Goal: Transaction & Acquisition: Book appointment/travel/reservation

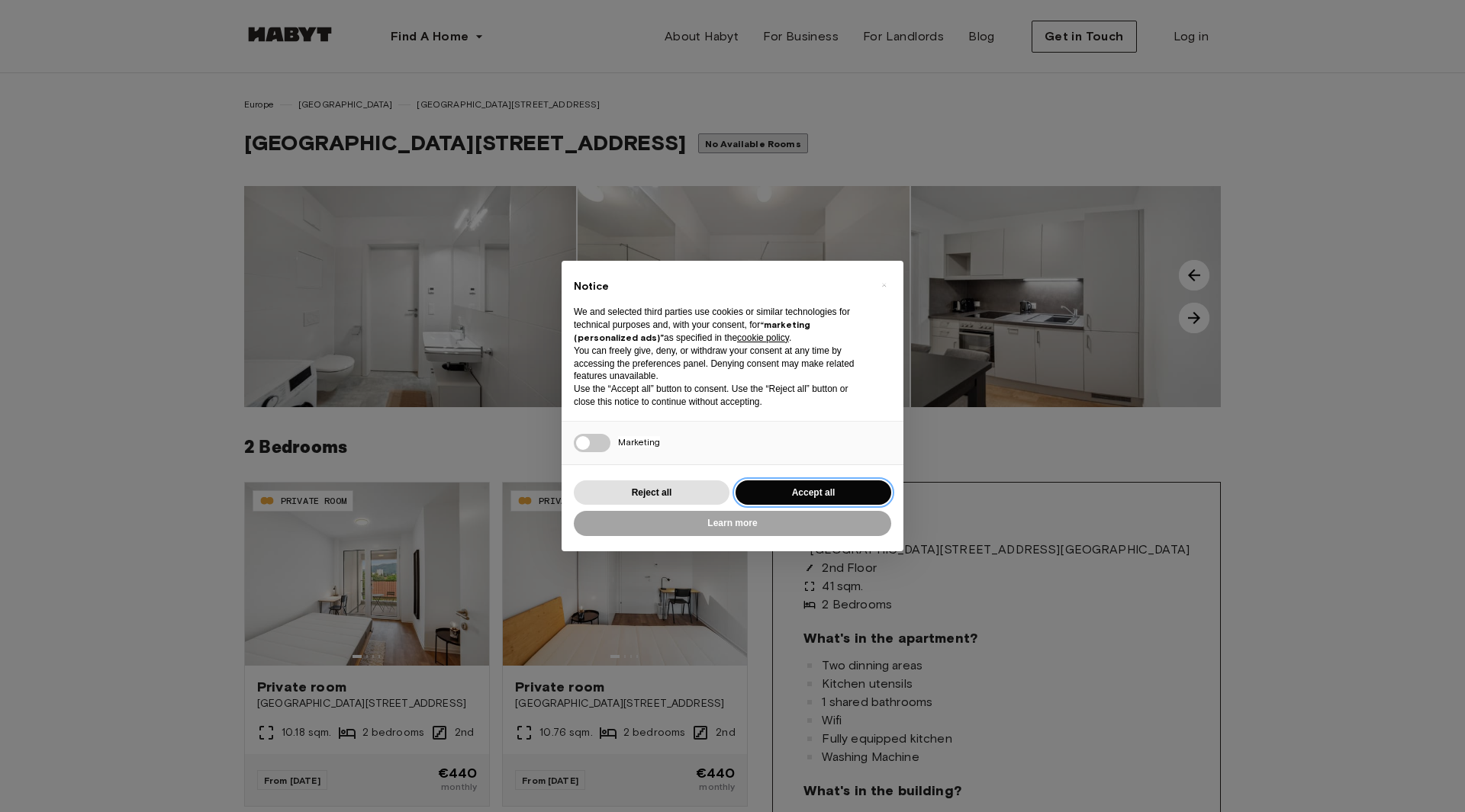
click at [816, 490] on button "Accept all" at bounding box center [813, 493] width 156 height 25
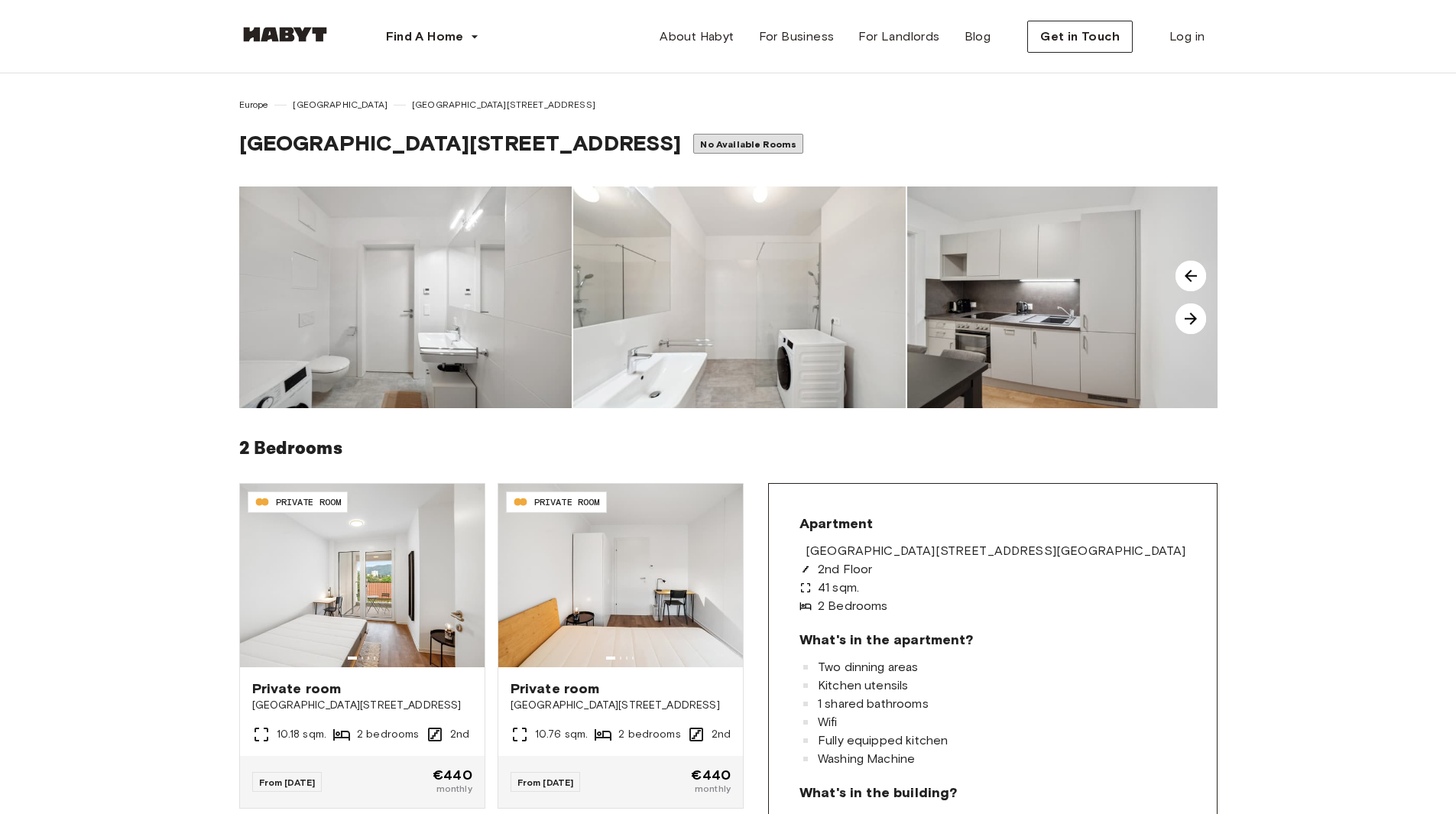
click at [520, 299] on img at bounding box center [405, 298] width 332 height 222
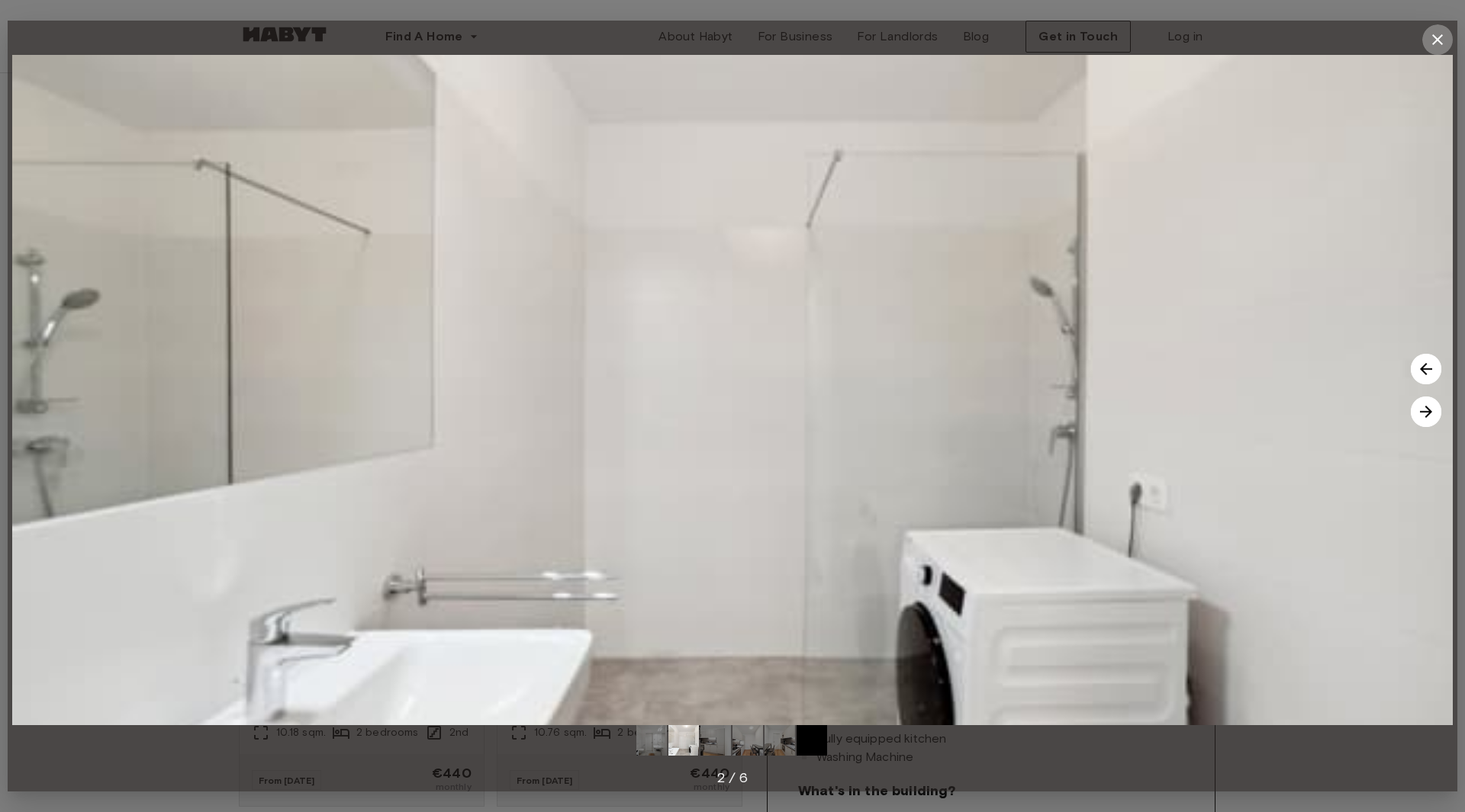
click at [1440, 35] on icon "button" at bounding box center [1437, 40] width 18 height 18
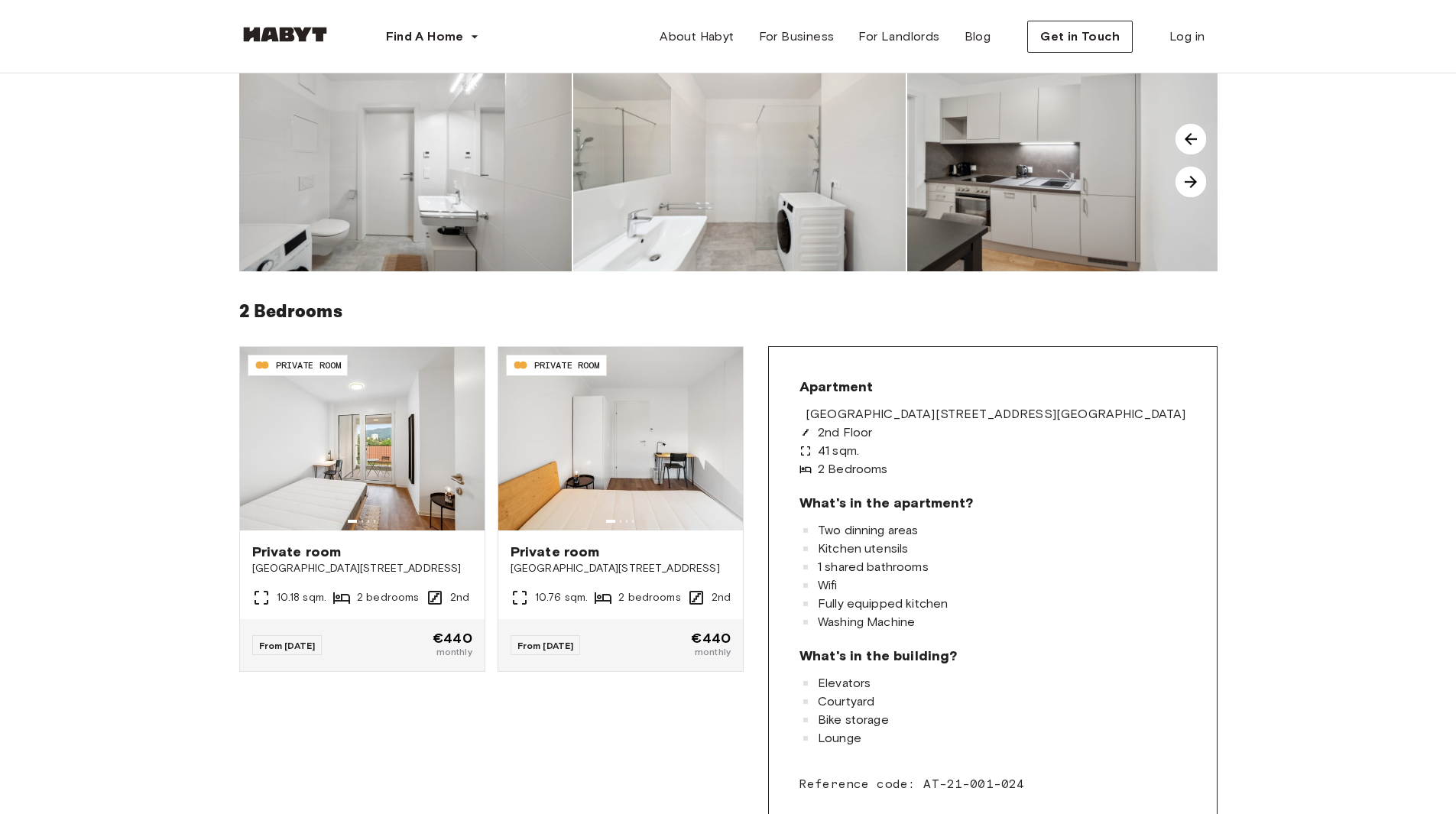
scroll to position [229, 0]
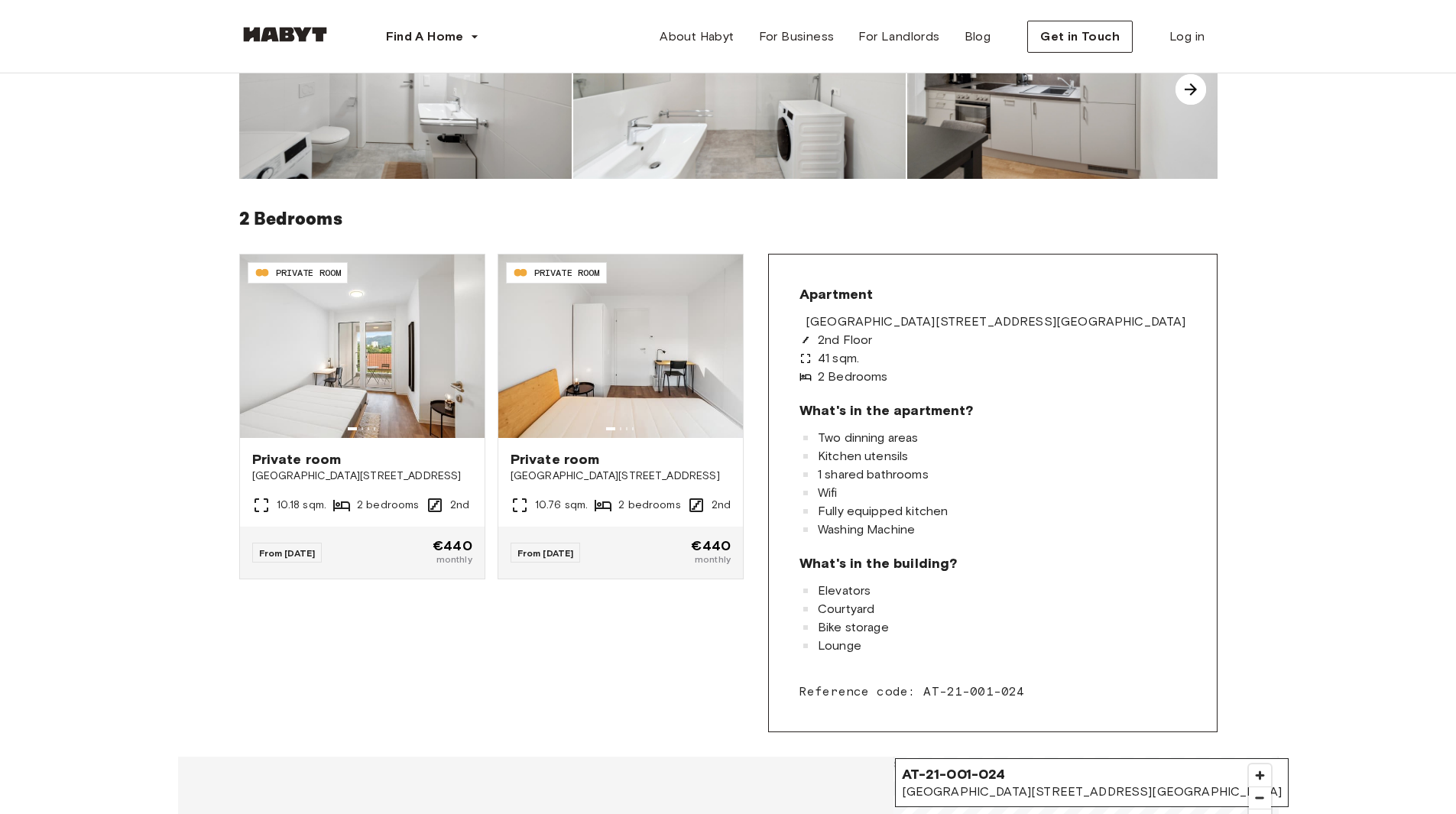
click at [603, 623] on div "AT-21-001-024-01 PRIVATE ROOM Private room [PERSON_NAME][GEOGRAPHIC_DATA] 128-1…" at bounding box center [728, 493] width 978 height 479
click at [715, 610] on div "AT-21-001-024-01 PRIVATE ROOM Private room [PERSON_NAME][GEOGRAPHIC_DATA] 128-1…" at bounding box center [728, 493] width 978 height 479
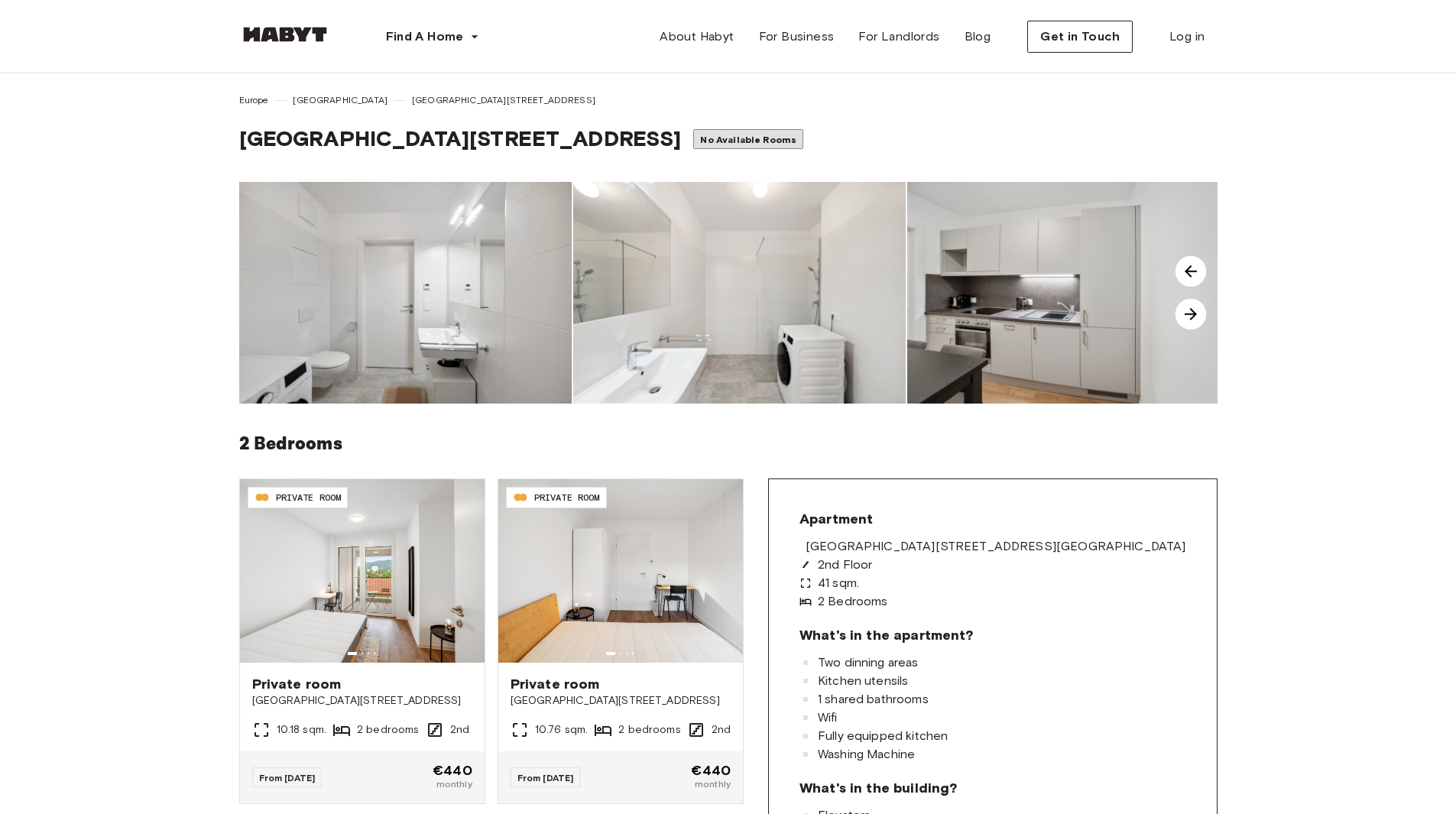
scroll to position [0, 0]
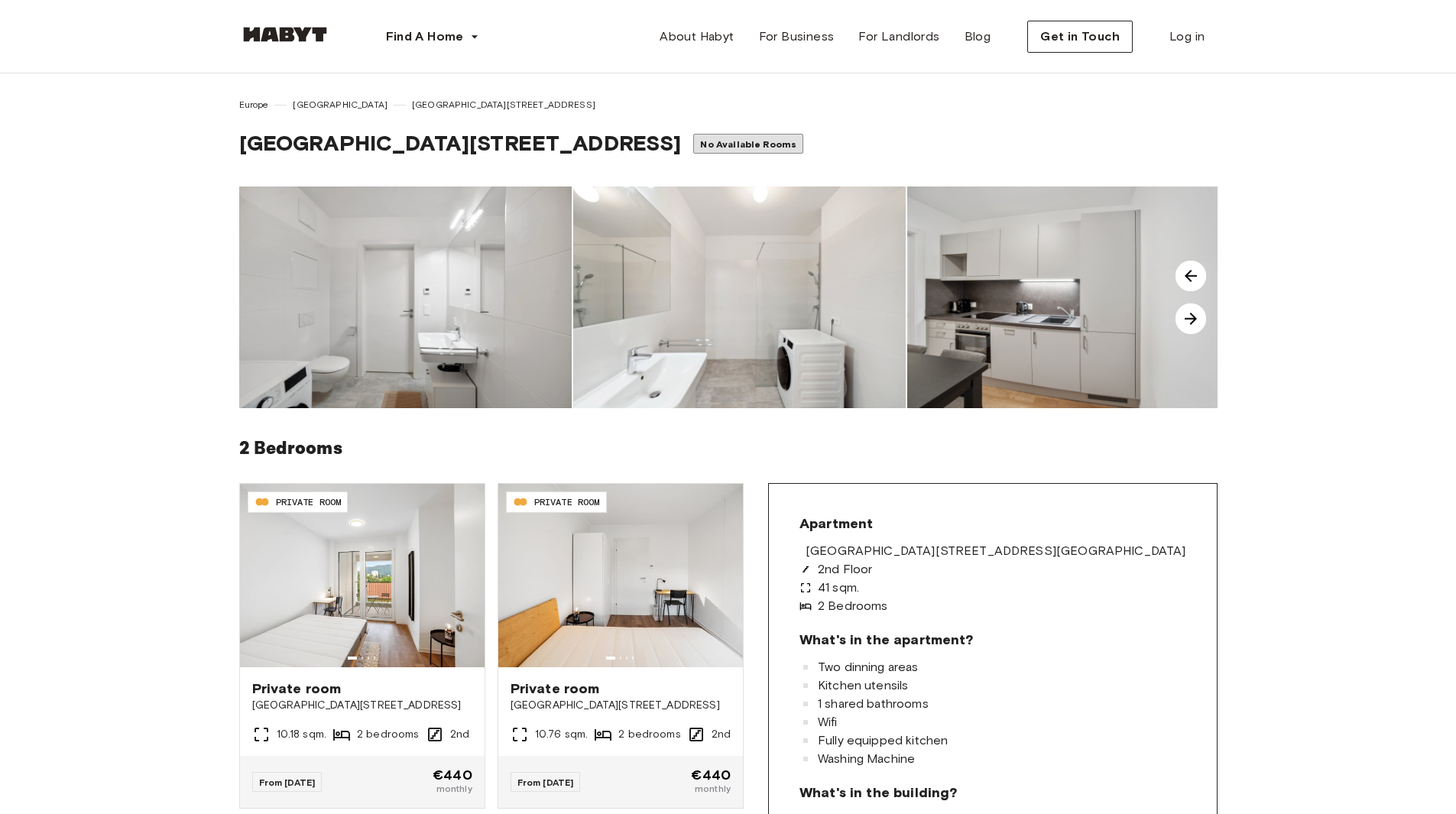
click at [700, 143] on span "No Available Rooms" at bounding box center [748, 144] width 96 height 12
click at [400, 152] on span "[GEOGRAPHIC_DATA][STREET_ADDRESS]" at bounding box center [460, 143] width 442 height 26
click at [470, 324] on img at bounding box center [405, 298] width 332 height 222
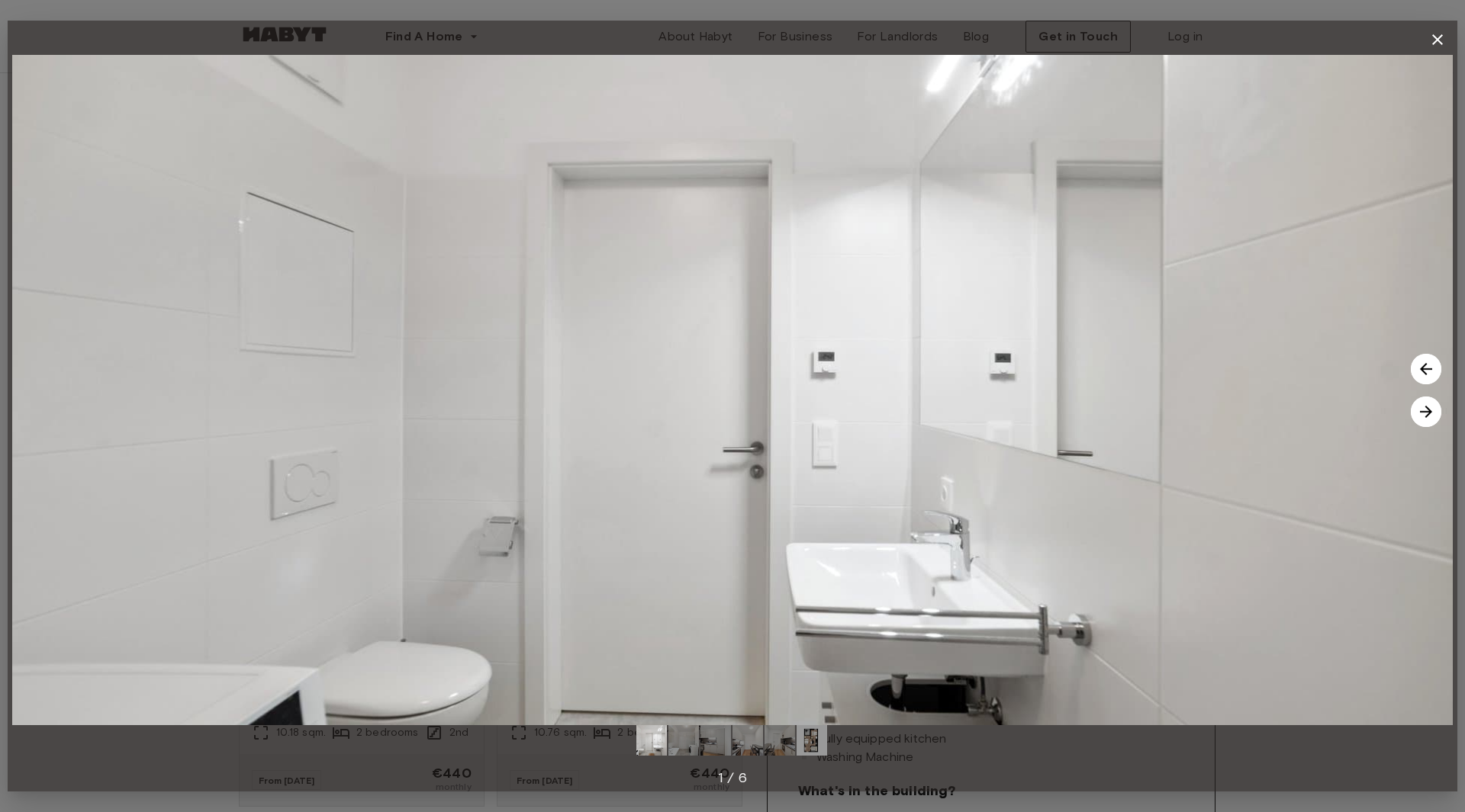
drag, startPoint x: 1434, startPoint y: 39, endPoint x: 1213, endPoint y: 142, distance: 243.8
click at [1433, 40] on icon "button" at bounding box center [1437, 40] width 18 height 18
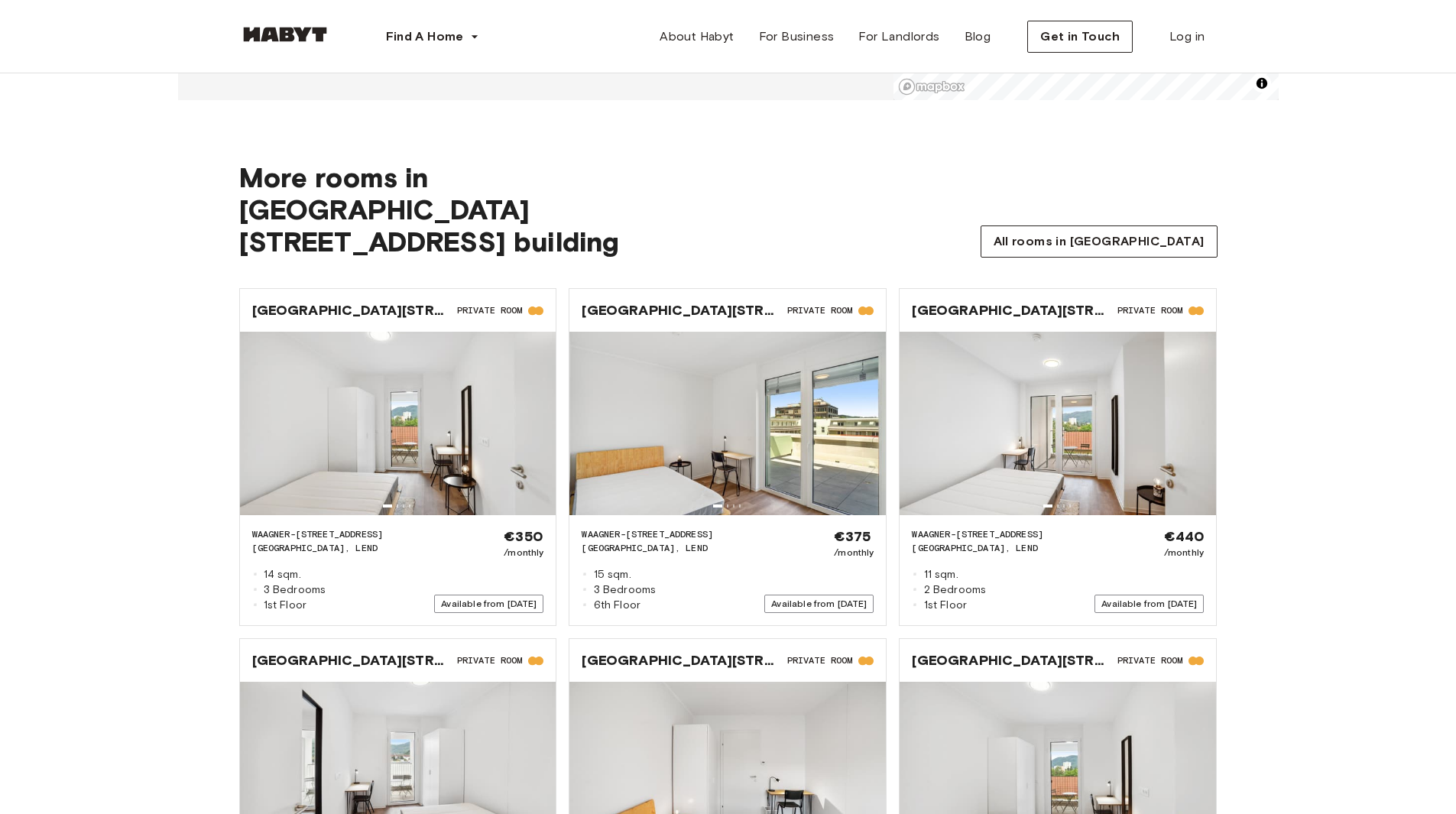
scroll to position [1763, 0]
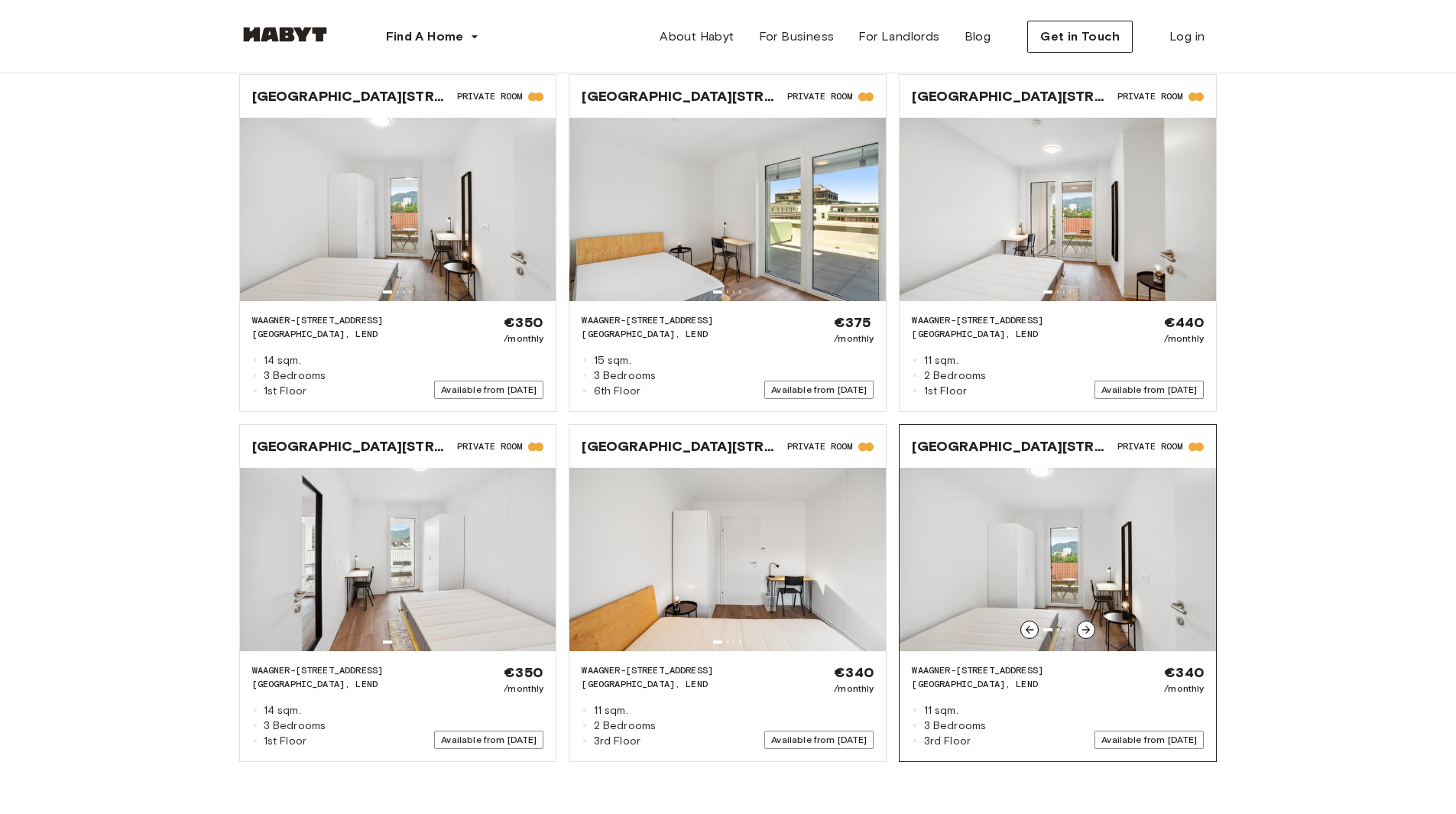
click at [1071, 527] on img at bounding box center [1058, 559] width 316 height 184
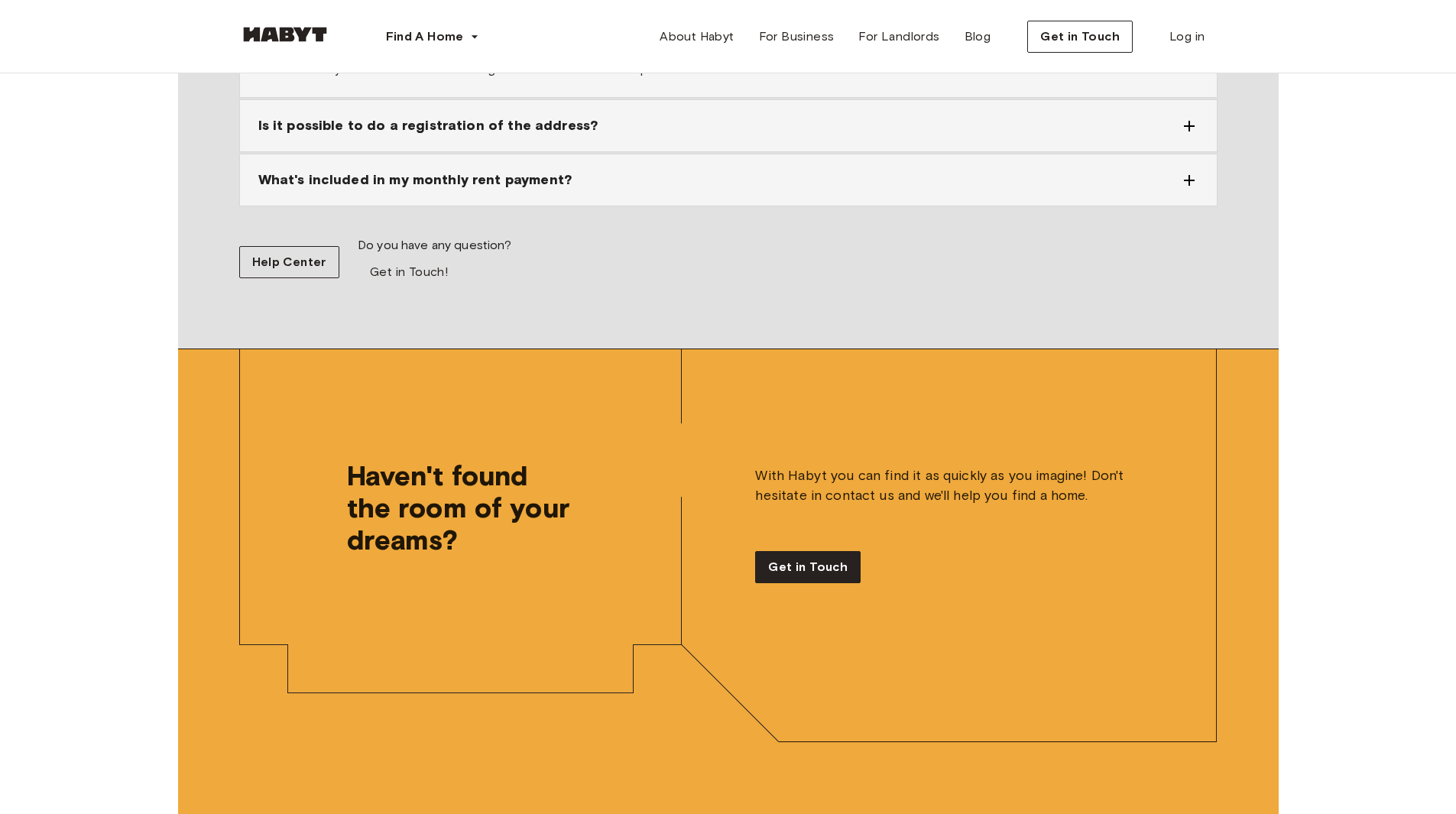
scroll to position [2842, 0]
click at [459, 165] on div "What's included in my monthly rent payment?" at bounding box center [728, 179] width 977 height 52
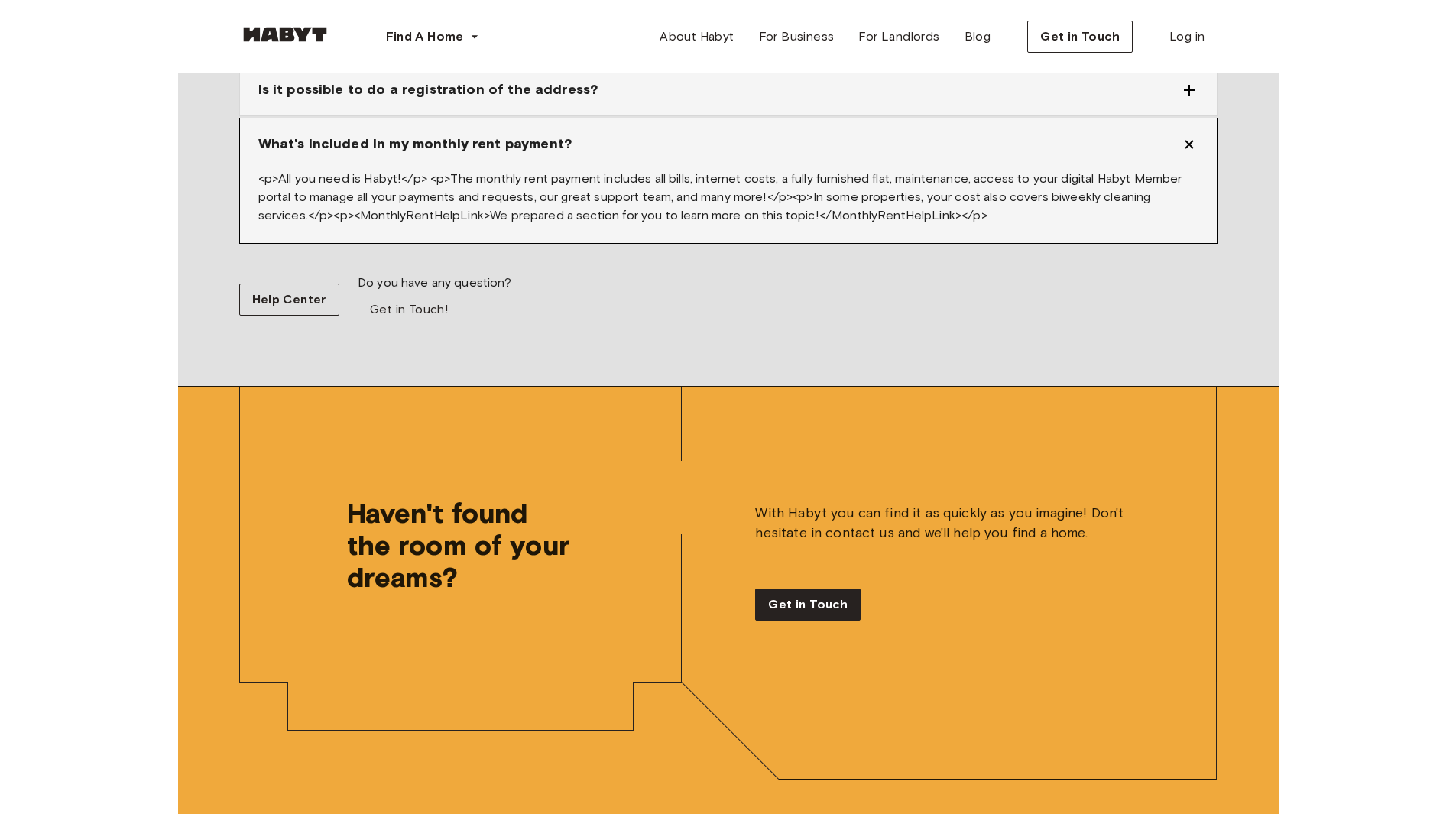
scroll to position [2767, 0]
drag, startPoint x: 598, startPoint y: 187, endPoint x: 761, endPoint y: 204, distance: 163.9
click at [744, 189] on div "<p>All you need is Habyt!</p> <p>The monthly rent payment includes all bills, i…" at bounding box center [728, 207] width 977 height 73
click at [761, 227] on div "<p>All you need is Habyt!</p> <p>The monthly rent payment includes all bills, i…" at bounding box center [728, 207] width 977 height 73
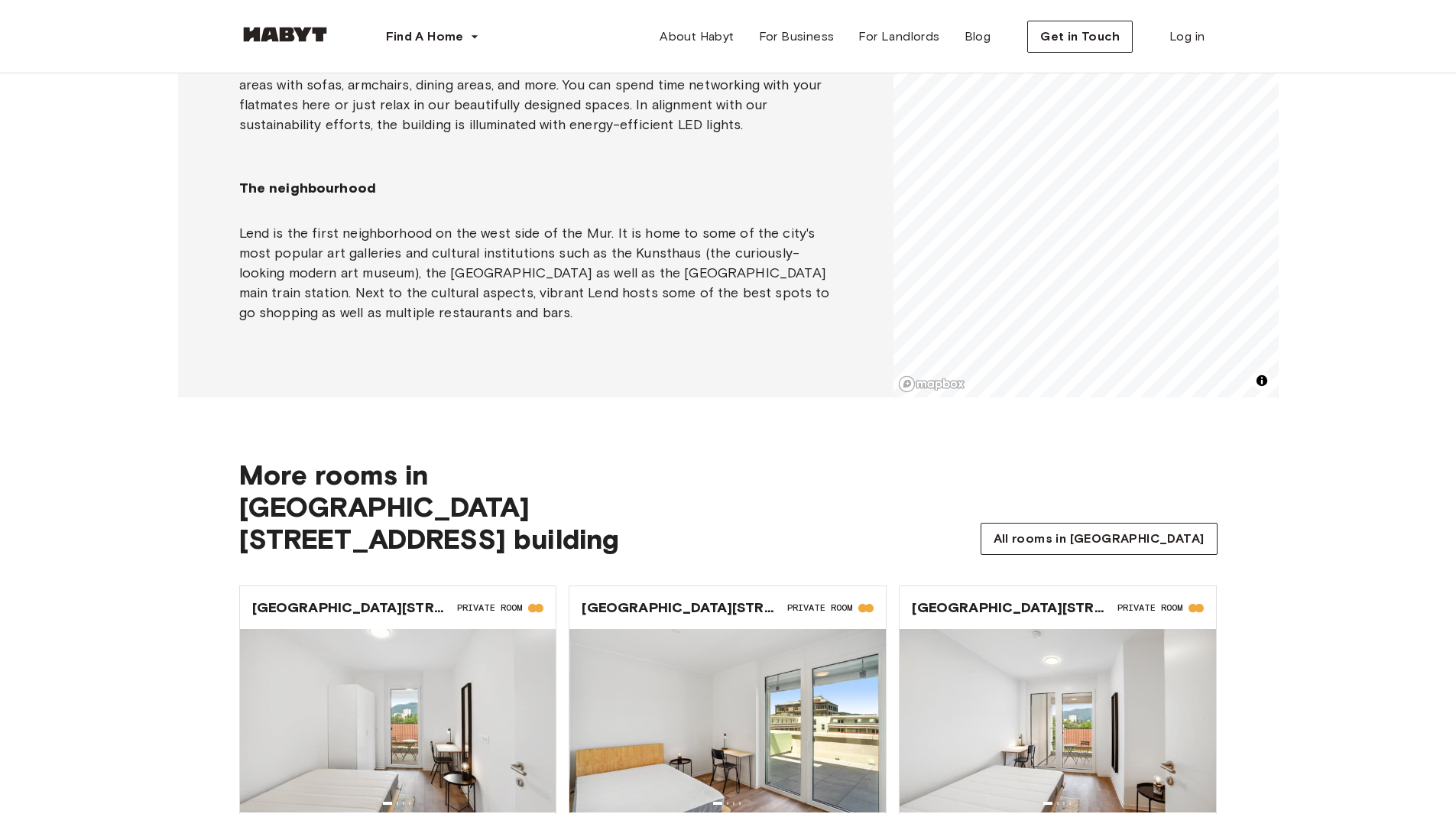
scroll to position [1300, 0]
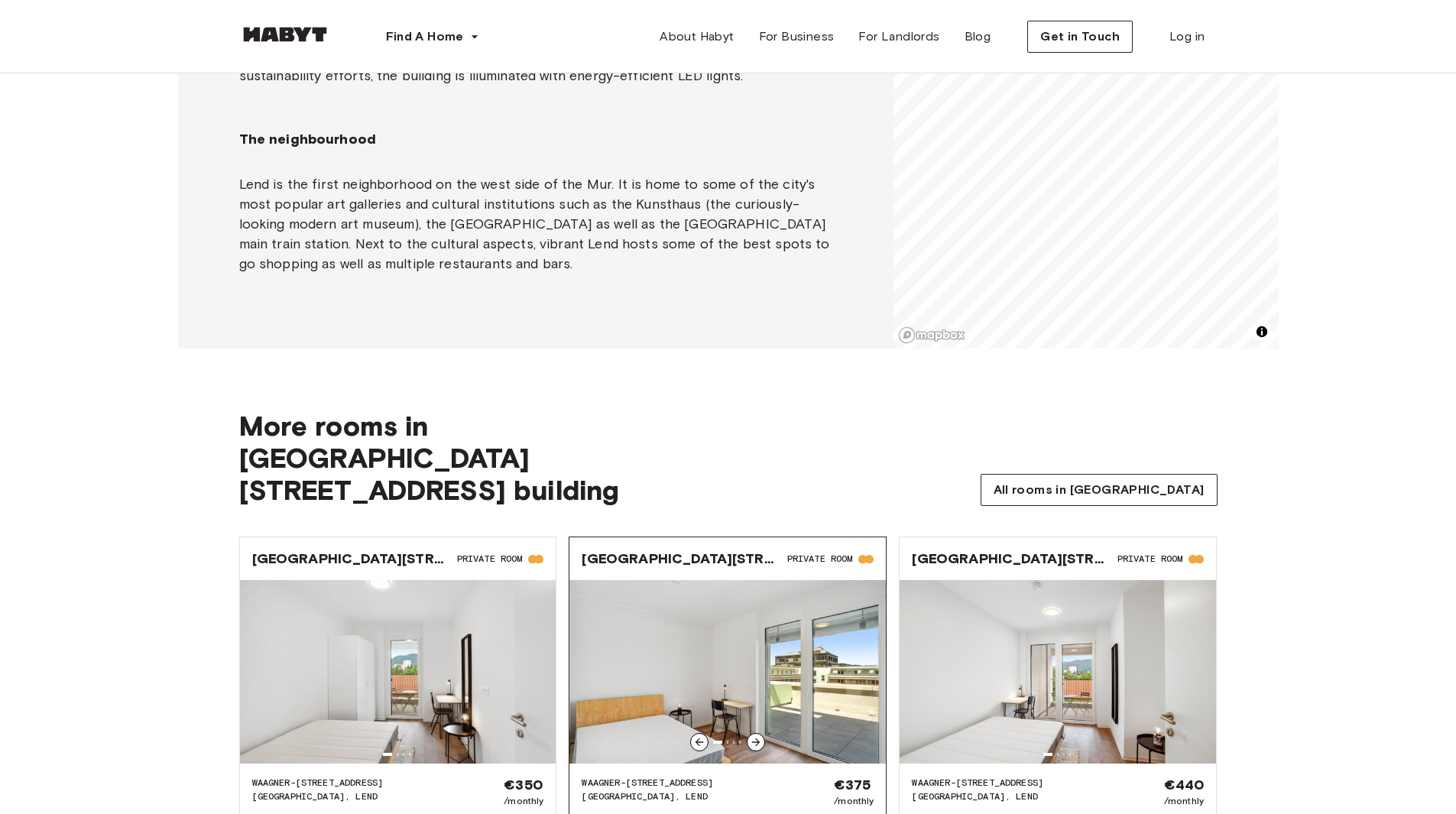
drag, startPoint x: 732, startPoint y: 559, endPoint x: 740, endPoint y: 555, distance: 8.9
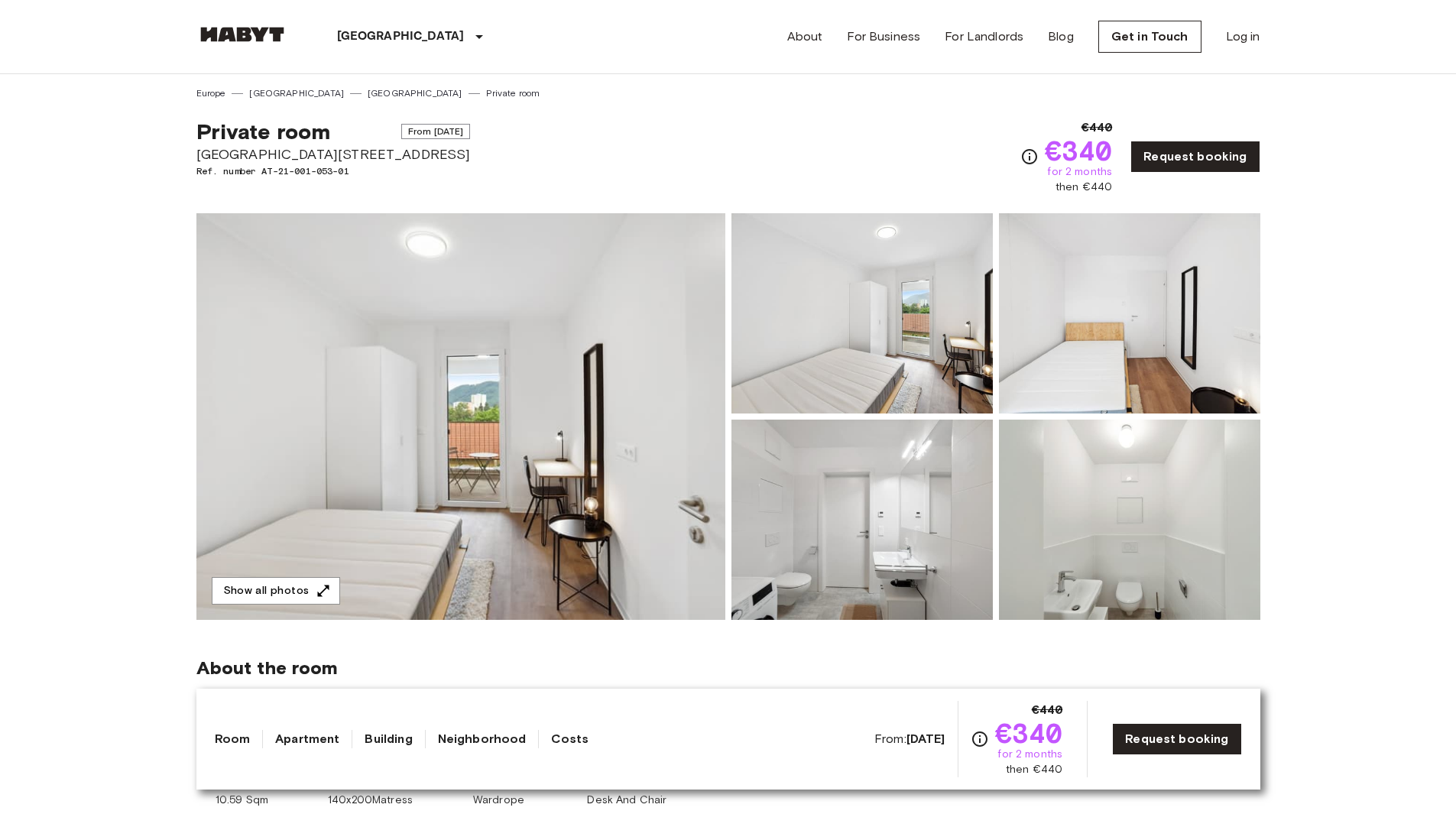
click at [549, 483] on img at bounding box center [461, 416] width 529 height 407
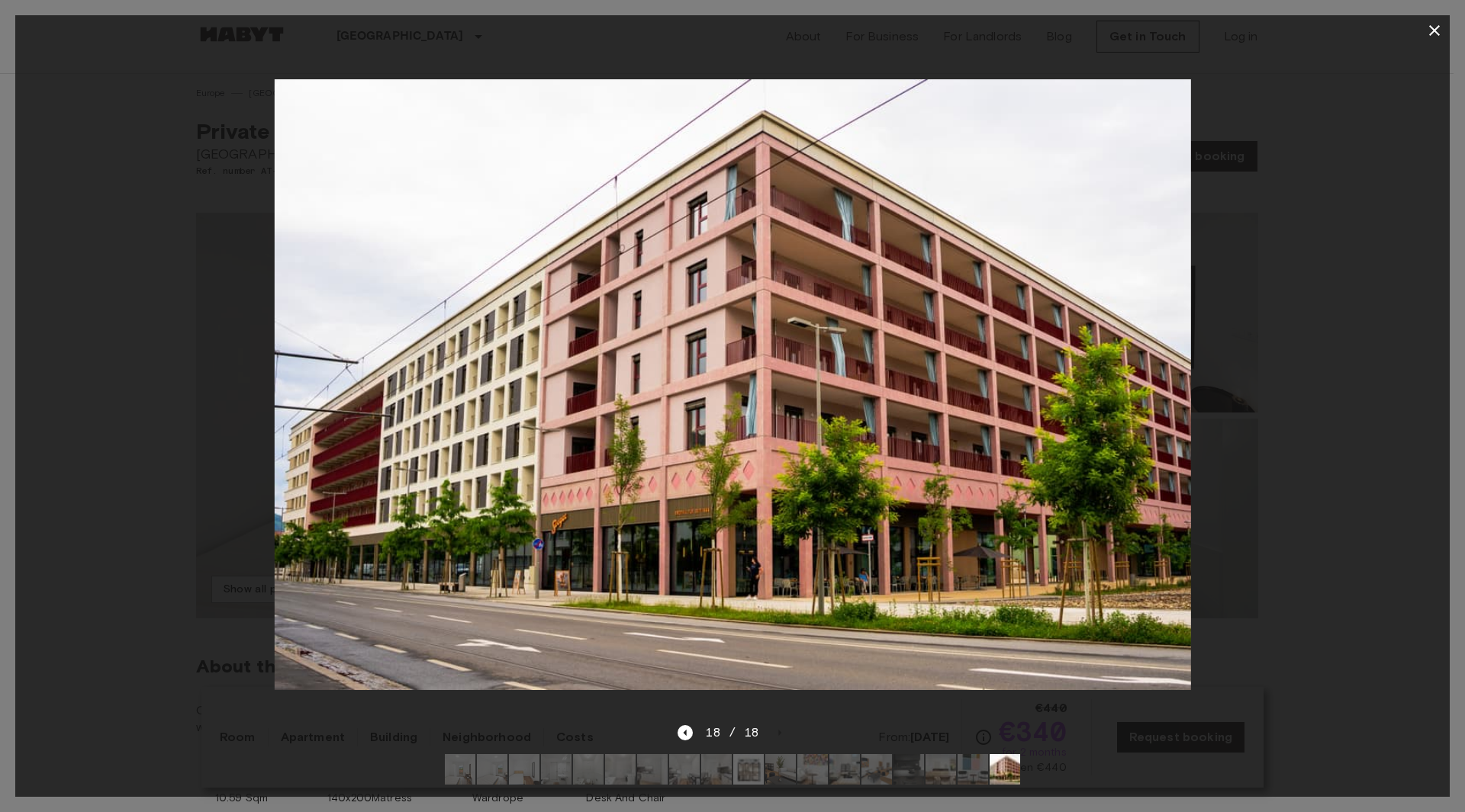
click at [1248, 480] on div at bounding box center [732, 385] width 1434 height 678
click at [1431, 30] on icon "button" at bounding box center [1435, 31] width 18 height 18
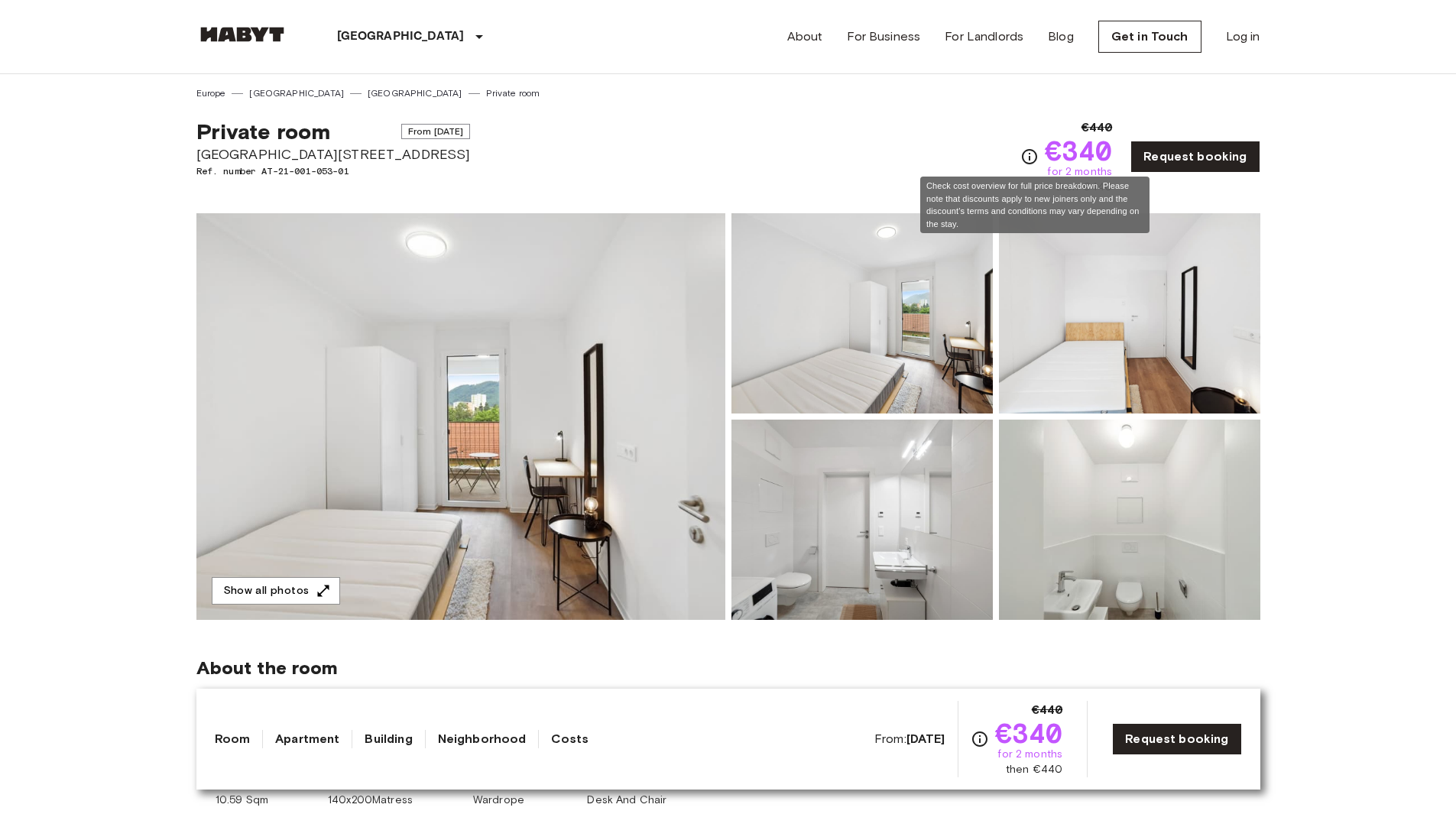
click at [1032, 158] on icon "Check cost overview for full price breakdown. Please note that discounts apply …" at bounding box center [1030, 157] width 18 height 18
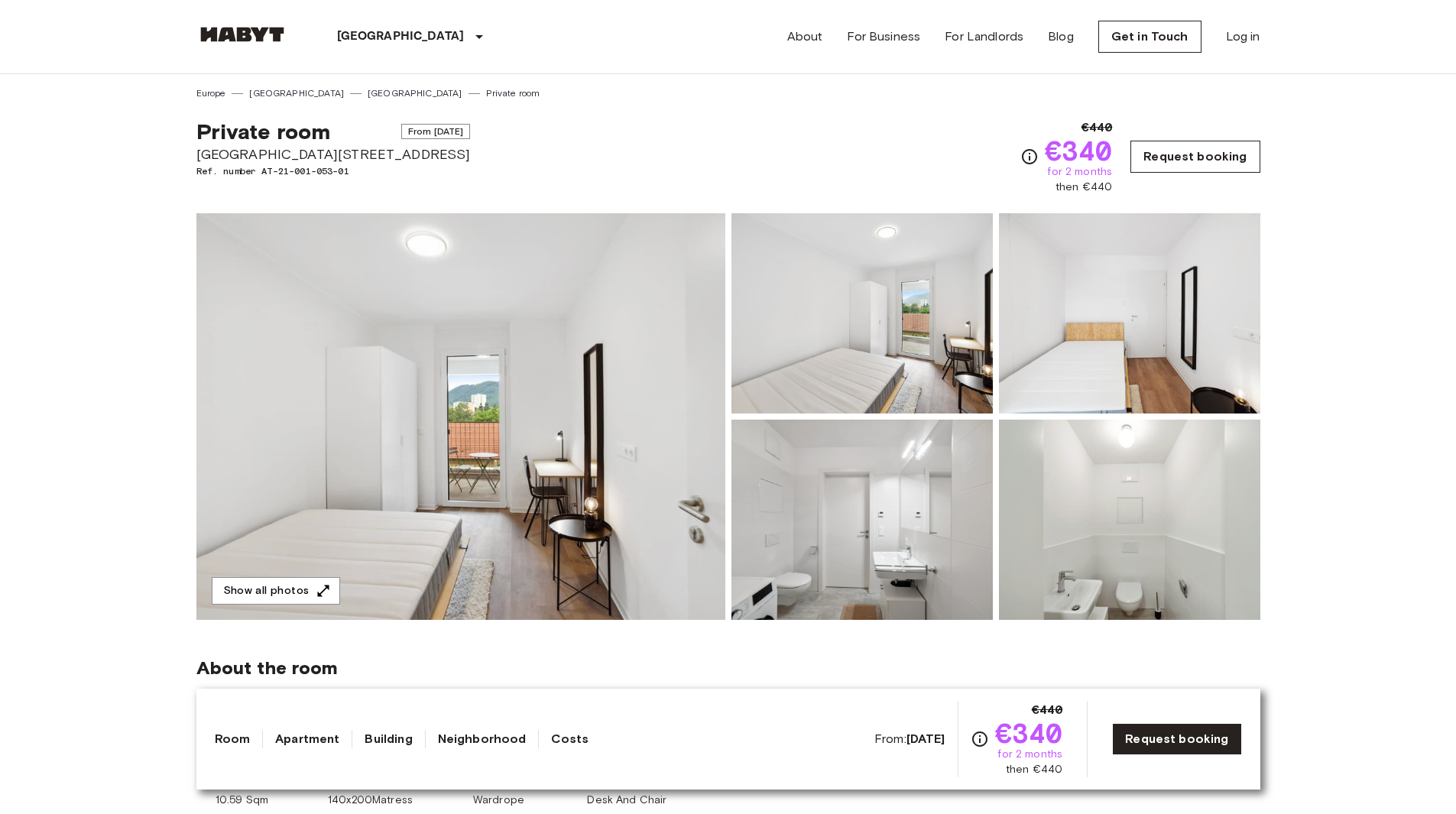
click at [1212, 148] on link "Request booking" at bounding box center [1195, 157] width 129 height 32
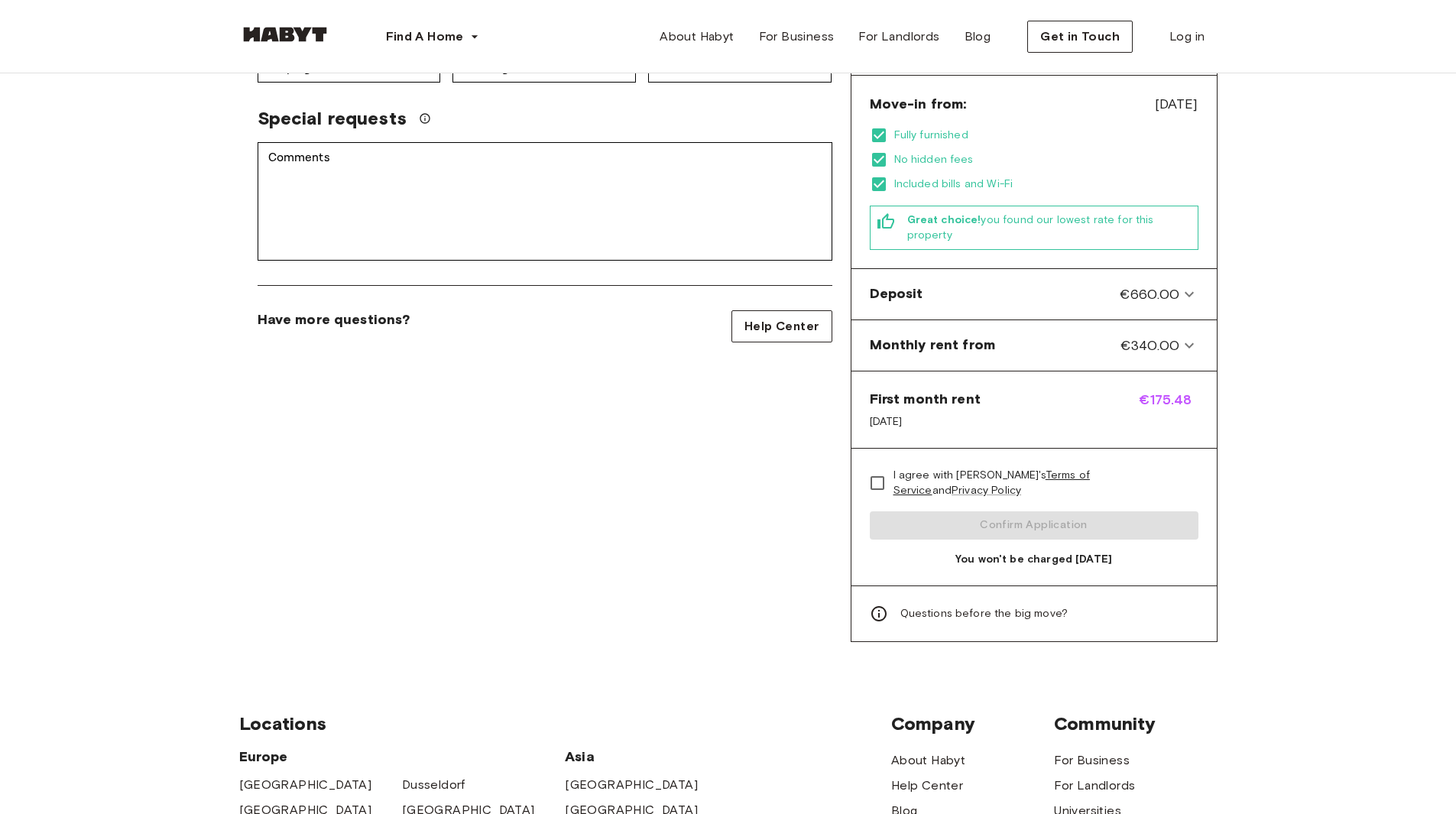
scroll to position [424, 0]
click at [1047, 395] on div "First month rent [DATE] €175.48" at bounding box center [1034, 409] width 365 height 76
click at [874, 604] on icon at bounding box center [879, 613] width 18 height 18
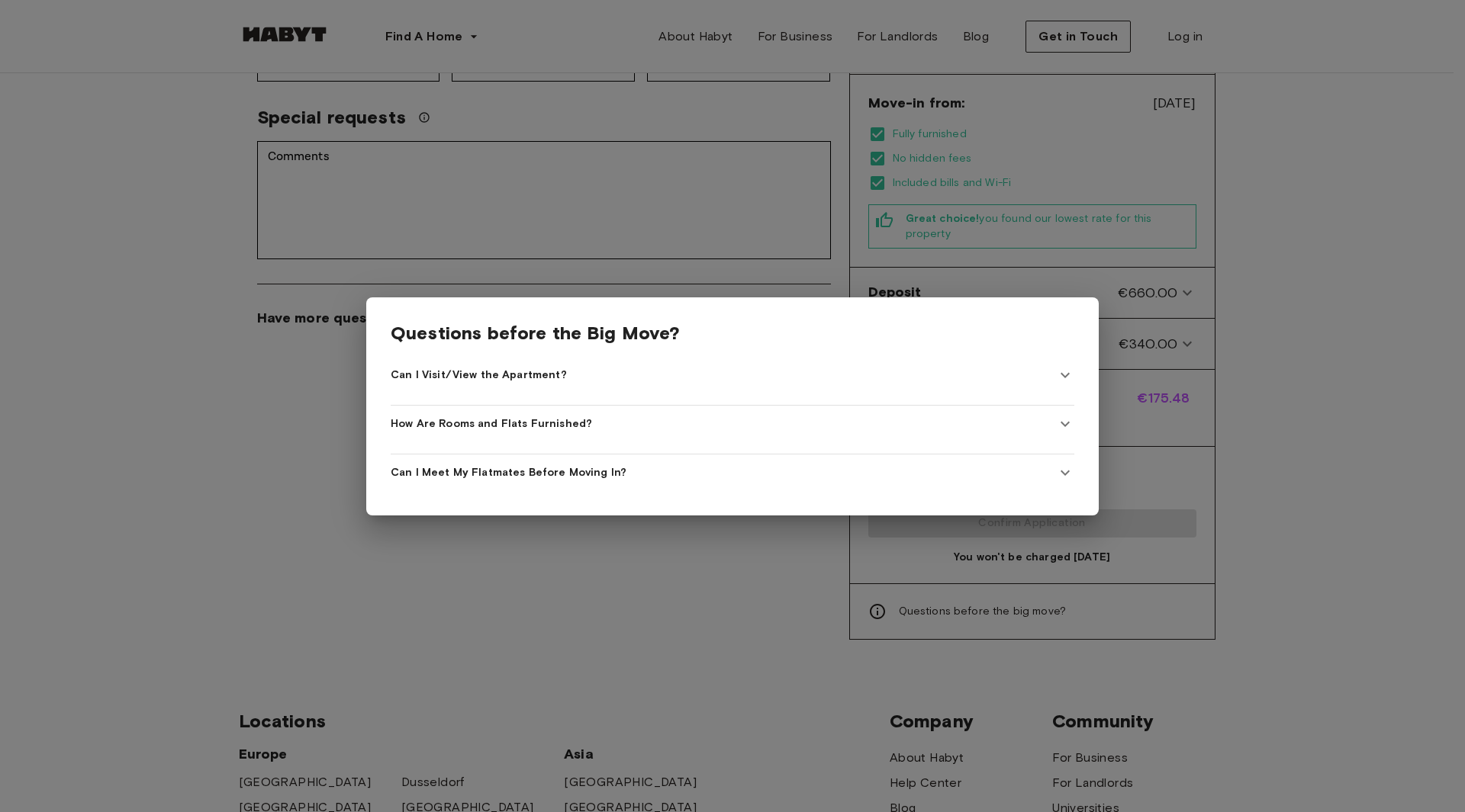
click at [537, 368] on span "Can I Visit/View the Apartment?" at bounding box center [479, 375] width 177 height 15
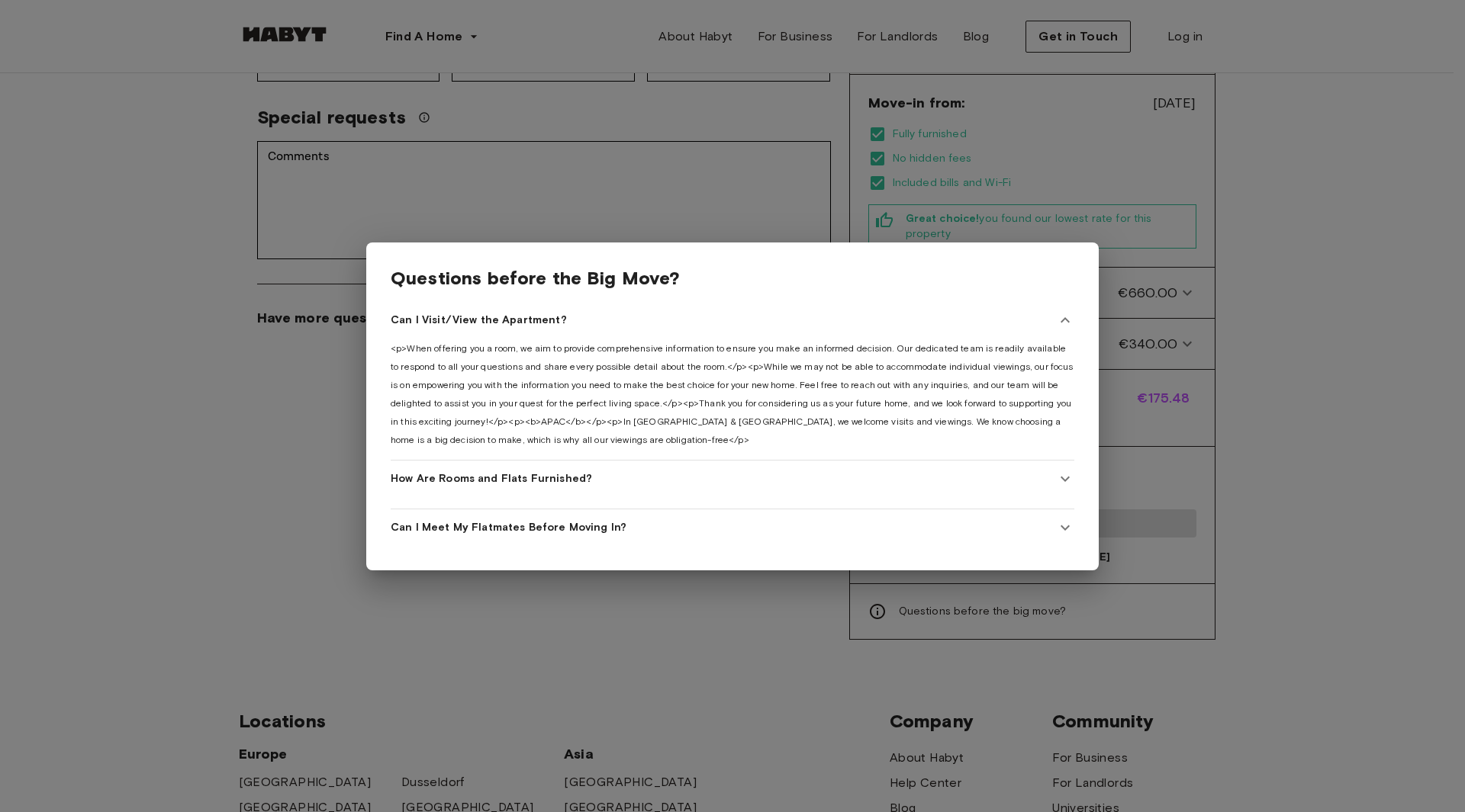
click at [708, 486] on Furnished\? "How Are Rooms and Flats Furnished?" at bounding box center [732, 479] width 683 height 37
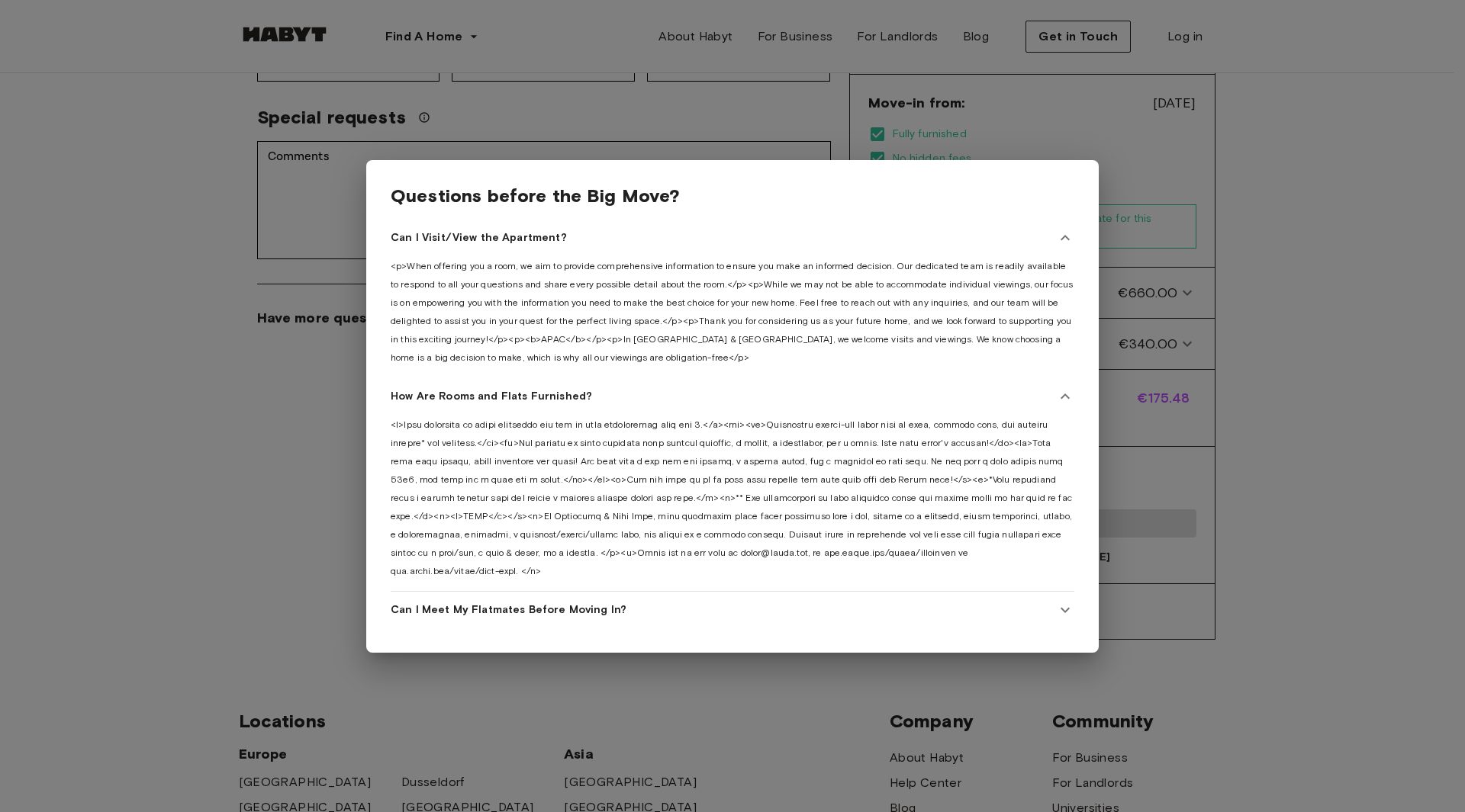
click at [480, 480] on div at bounding box center [732, 497] width 683 height 165
click at [521, 554] on div at bounding box center [732, 497] width 683 height 165
click at [540, 609] on span "Can I Meet My Flatmates Before Moving In?" at bounding box center [508, 610] width 236 height 15
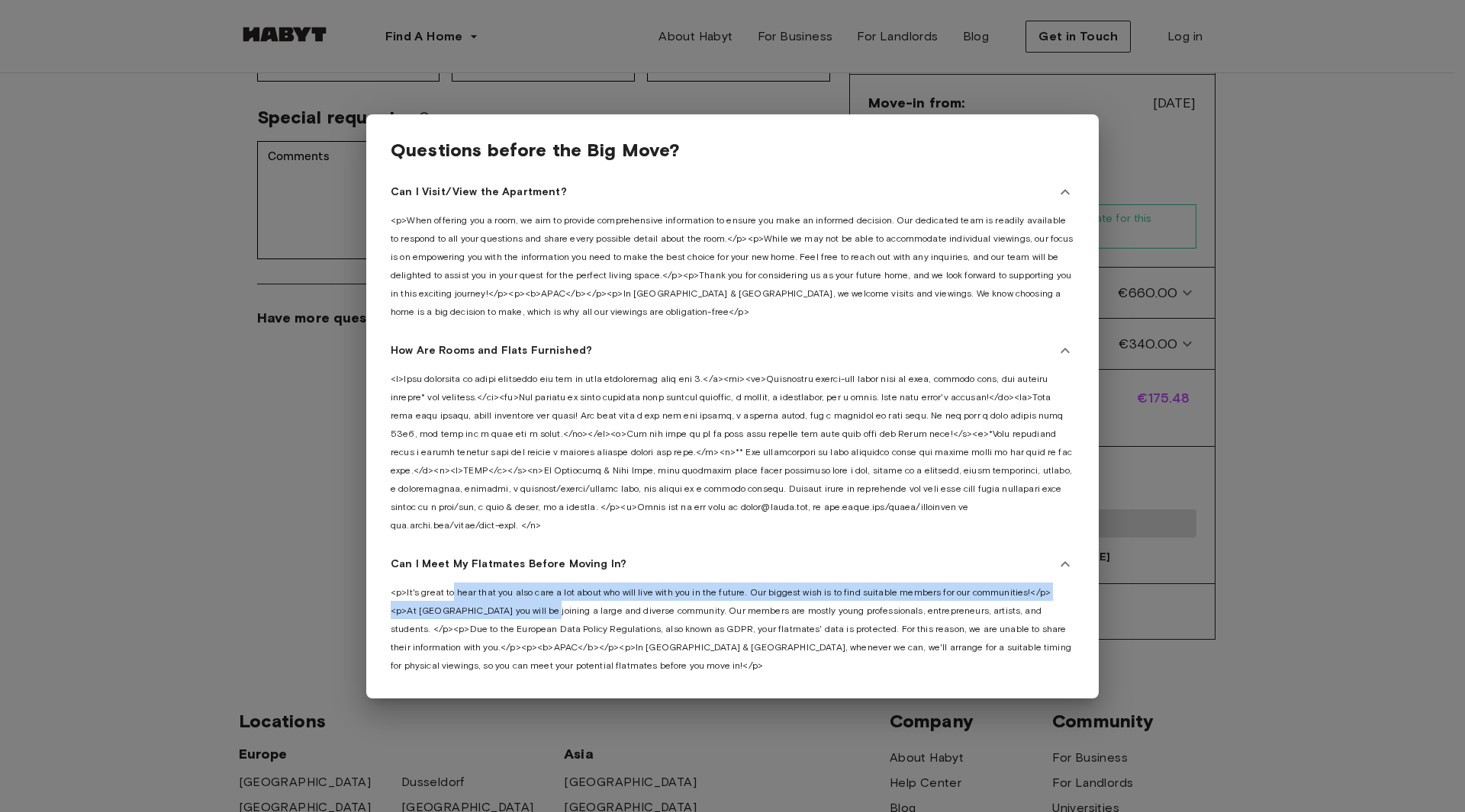
drag, startPoint x: 452, startPoint y: 591, endPoint x: 551, endPoint y: 597, distance: 99.2
click at [551, 597] on div "<p>It's great to hear that you also care a lot about who will live with you in …" at bounding box center [732, 628] width 683 height 91
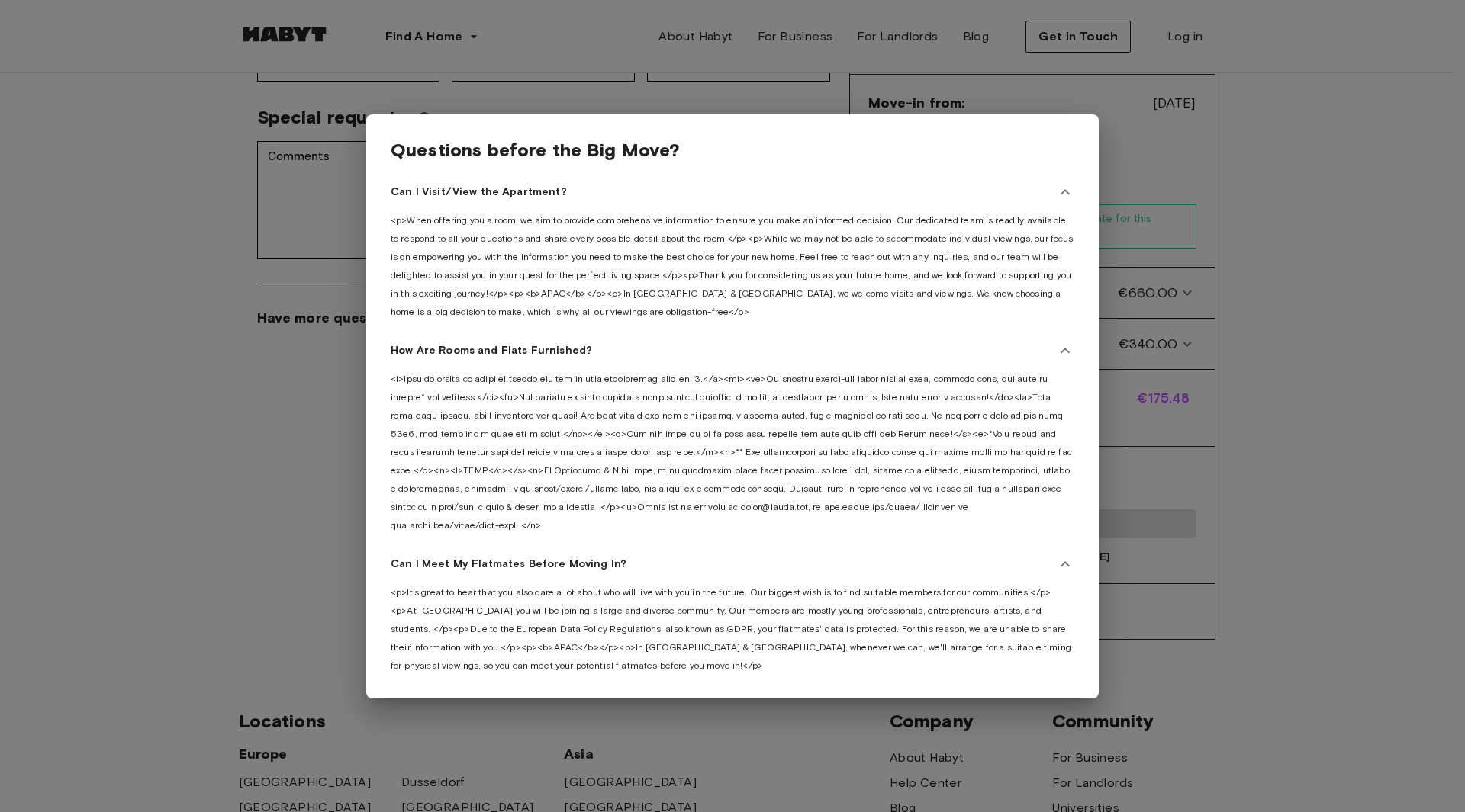
click at [558, 622] on span "<p>It's great to hear that you also care a lot about who will live with you in …" at bounding box center [731, 629] width 681 height 84
click at [1246, 250] on div at bounding box center [732, 406] width 1465 height 812
click at [1248, 250] on div "Back to room details Private Room in Graz, Lend Account details Email   * Email…" at bounding box center [727, 150] width 1099 height 998
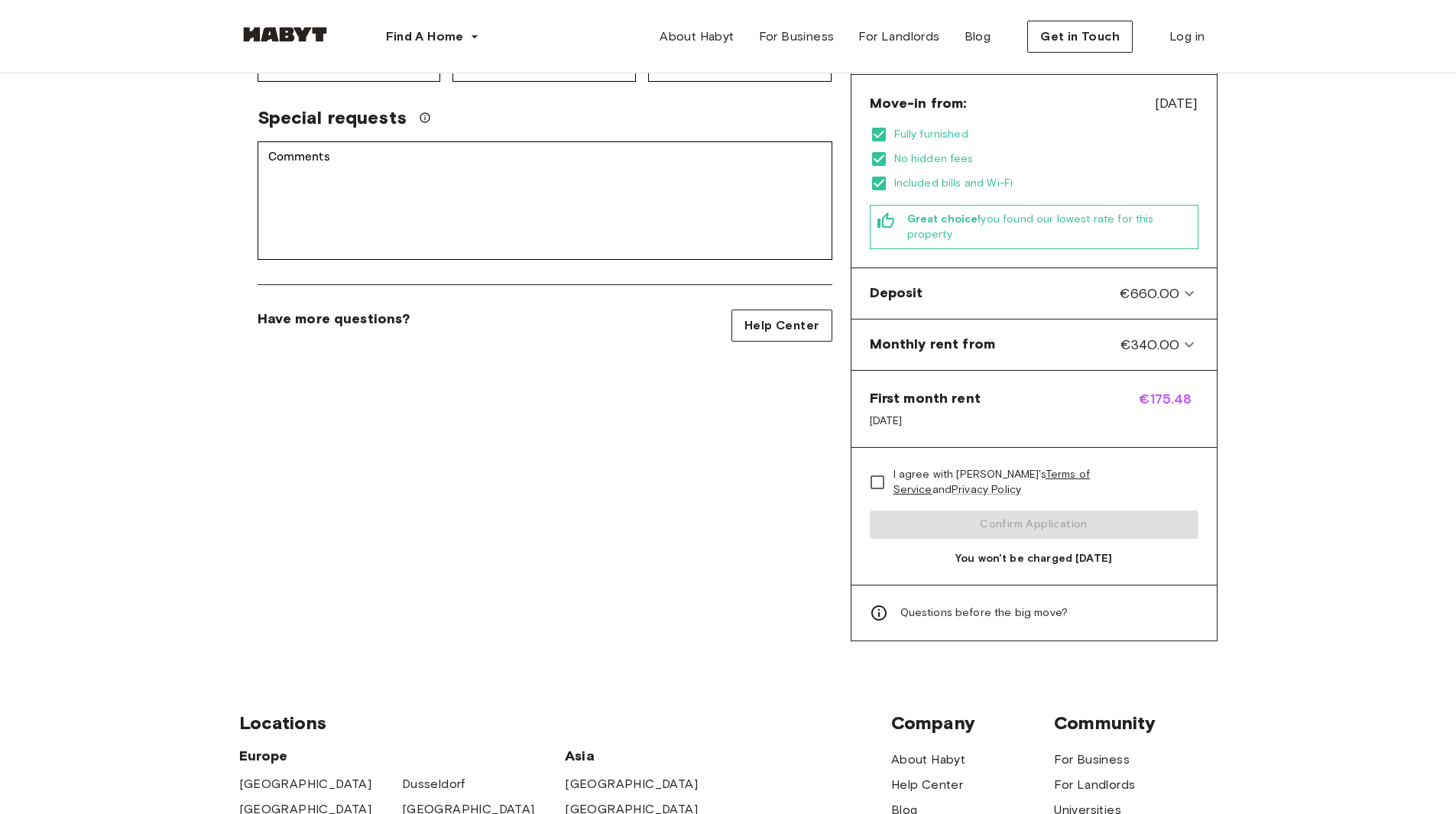
click at [567, 605] on div "Private Room in Graz, Lend Account details Email   * Email   * Phone number   *…" at bounding box center [545, 171] width 611 height 939
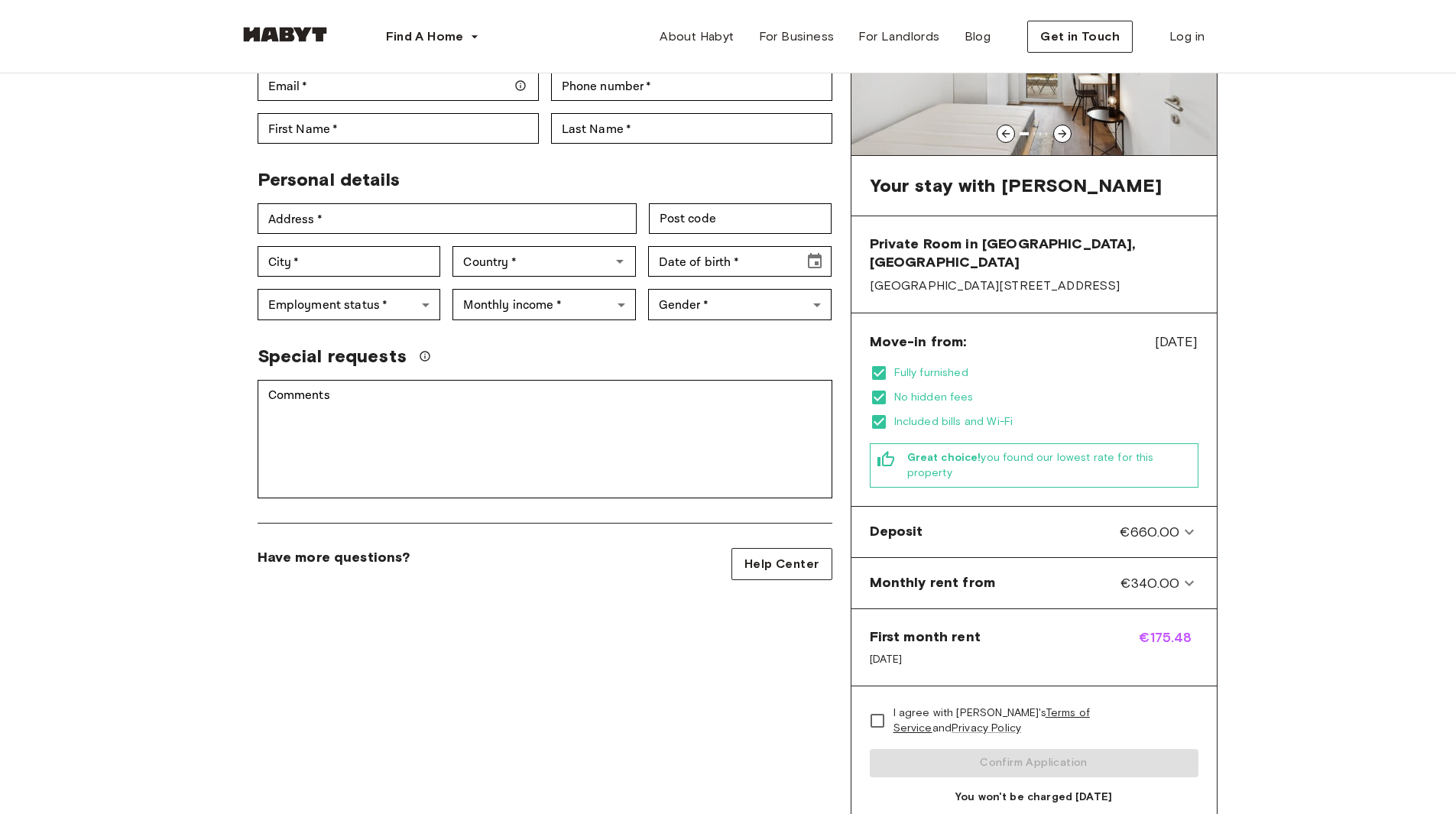
scroll to position [0, 0]
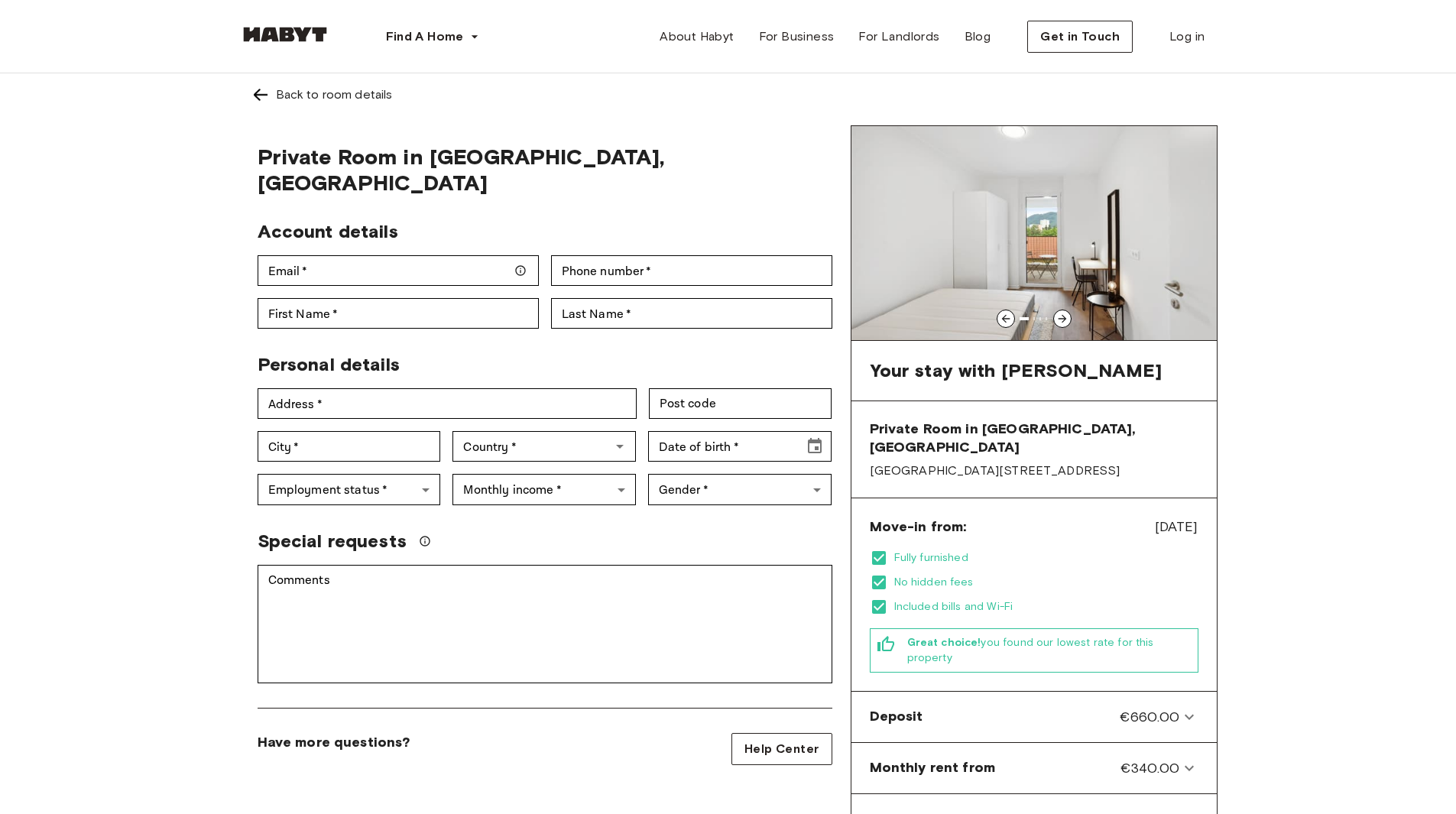
click at [1065, 314] on icon at bounding box center [1063, 319] width 12 height 12
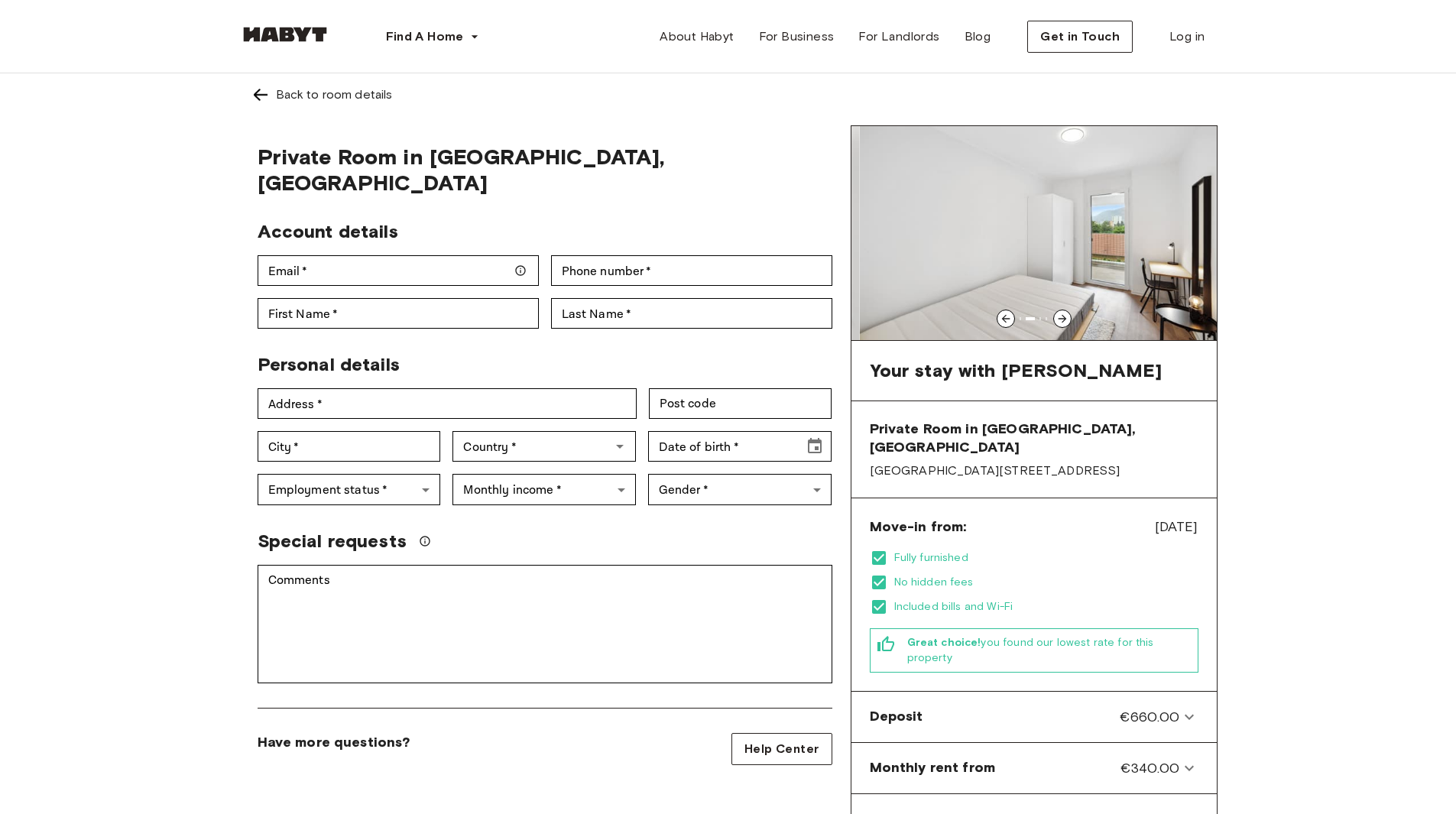
click at [1065, 314] on icon at bounding box center [1063, 319] width 12 height 12
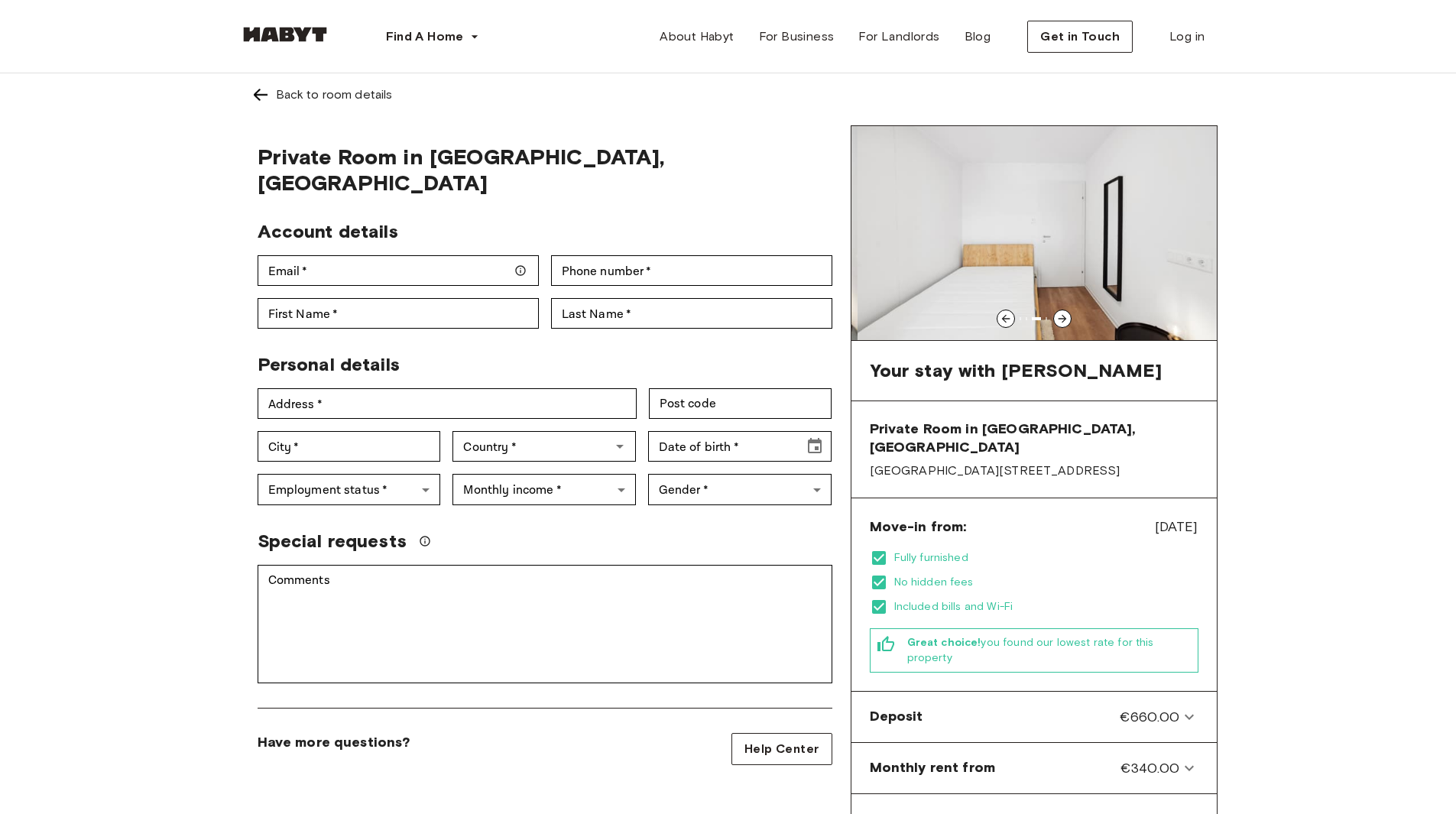
click at [1065, 314] on icon at bounding box center [1063, 319] width 12 height 12
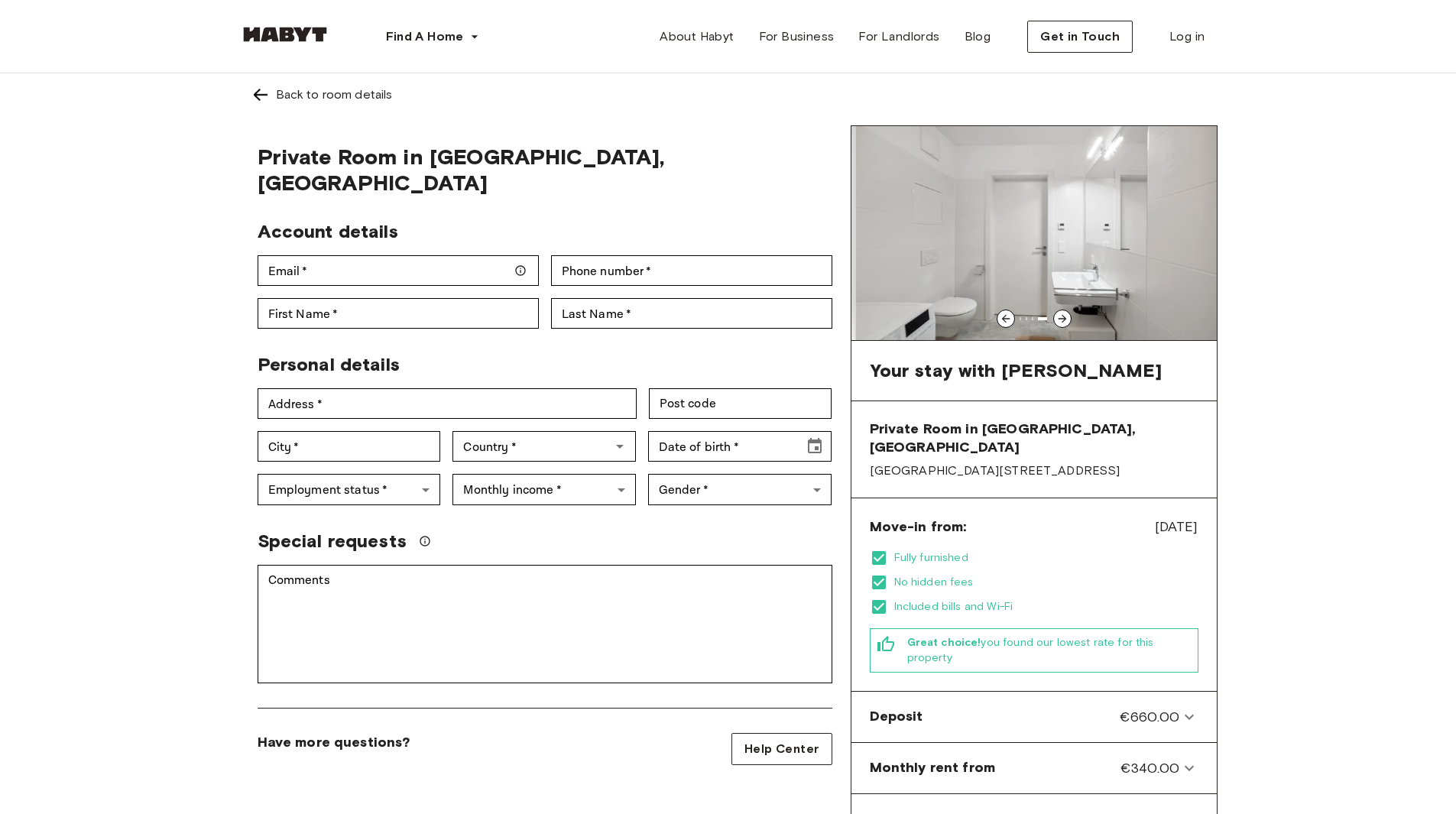
click at [1067, 312] on div at bounding box center [1063, 319] width 18 height 18
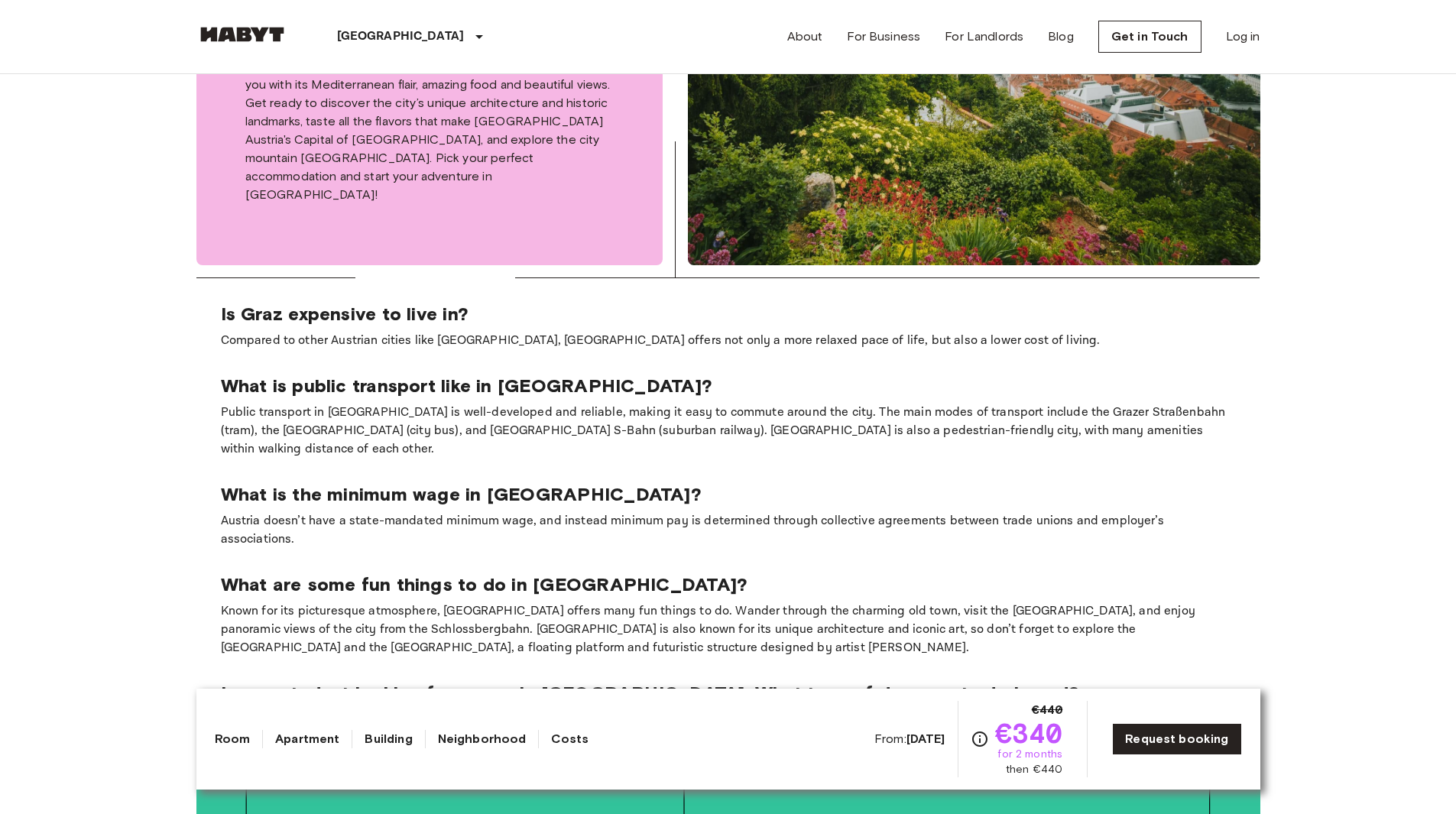
scroll to position [2757, 0]
click at [400, 482] on p "What is the minimum wage in Graz?" at bounding box center [728, 494] width 1015 height 23
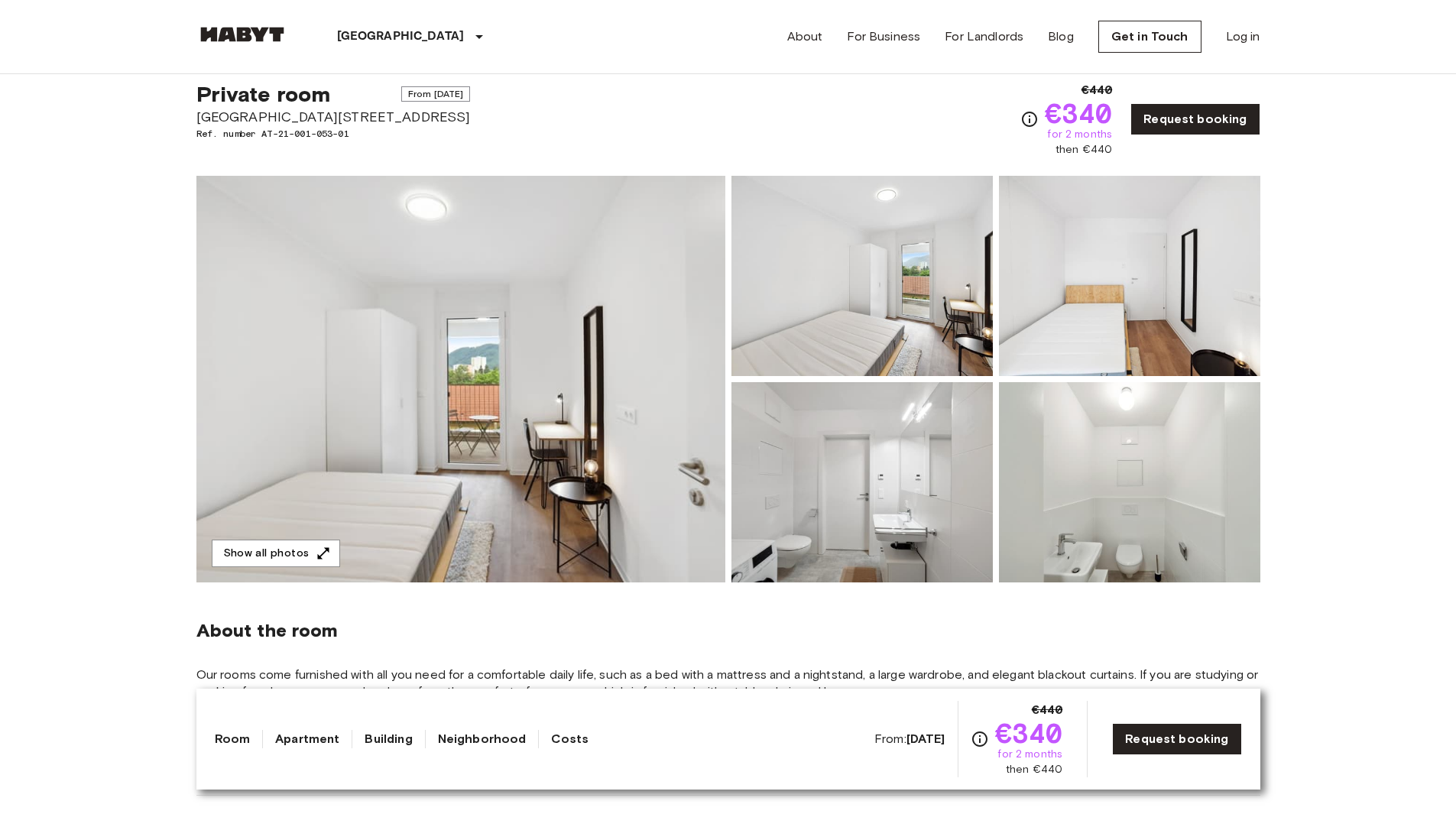
scroll to position [0, 0]
